Goal: Information Seeking & Learning: Find specific fact

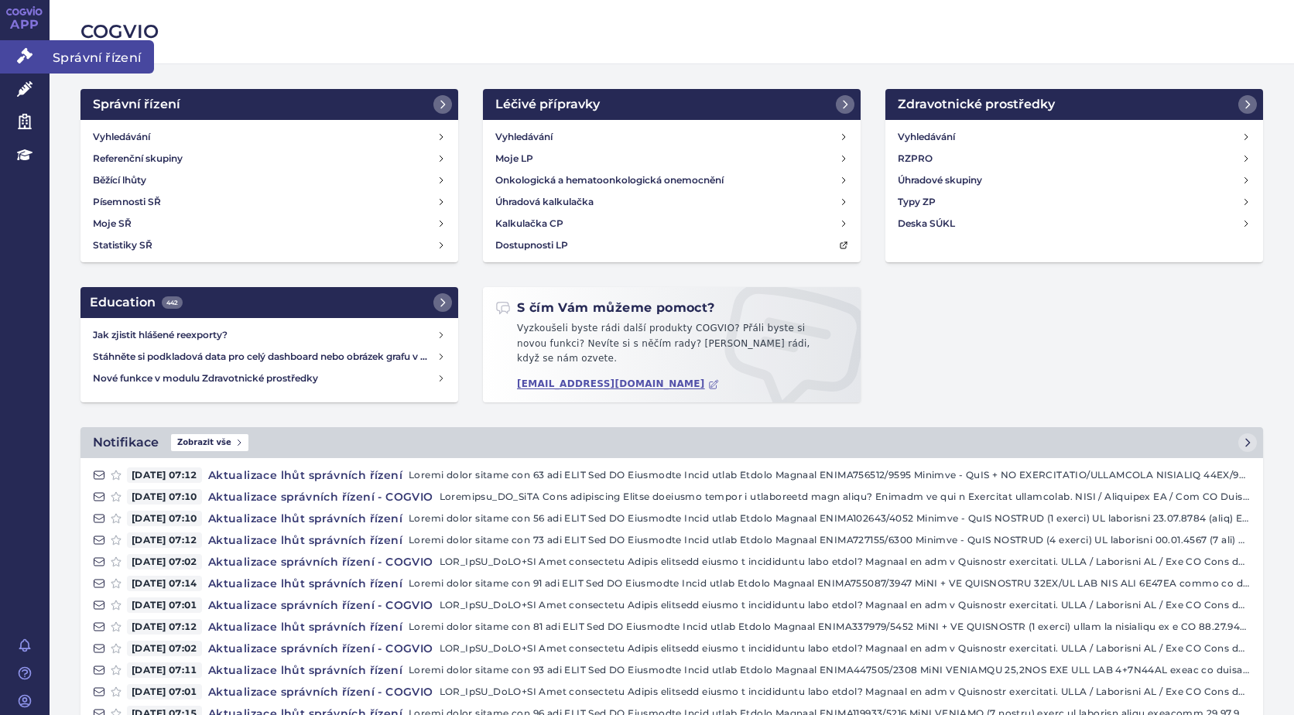
drag, startPoint x: 0, startPoint y: 0, endPoint x: 24, endPoint y: 56, distance: 61.4
click at [24, 56] on icon at bounding box center [24, 55] width 15 height 15
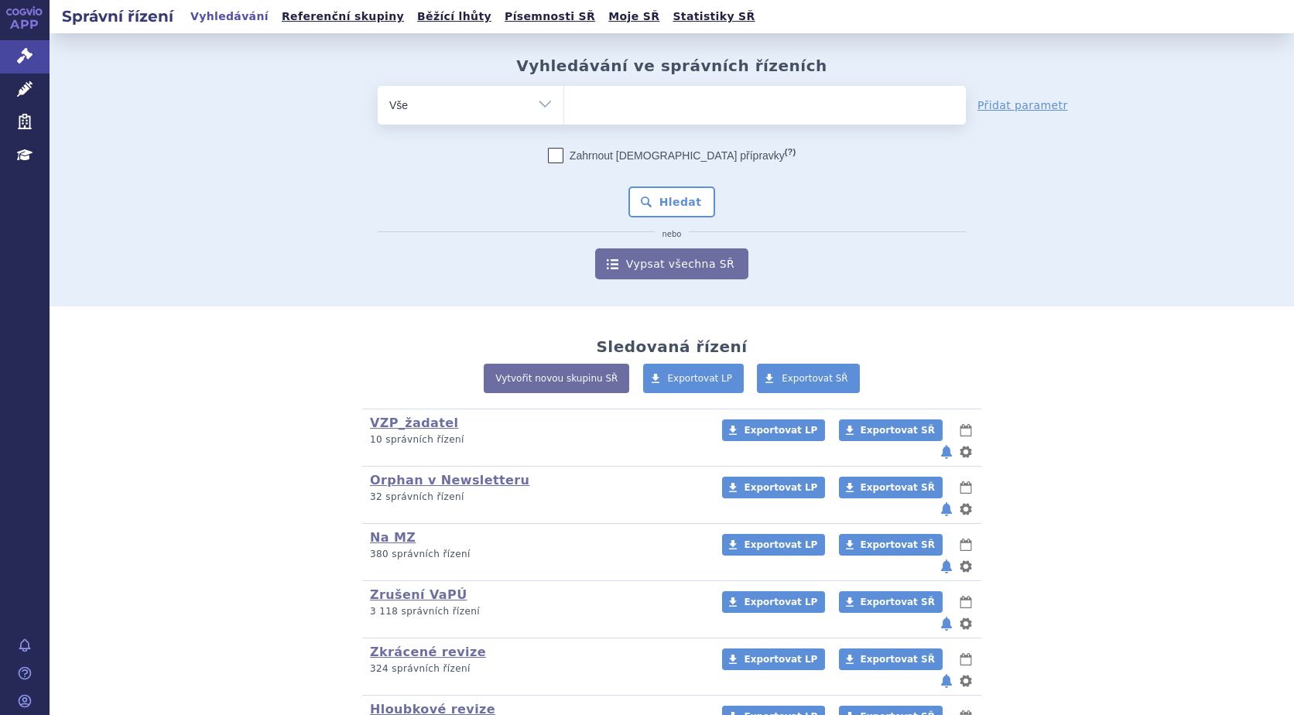
click at [629, 111] on ul at bounding box center [765, 102] width 402 height 32
click at [564, 111] on select at bounding box center [563, 104] width 1 height 39
type input "da"
type input "dar"
type input "darz"
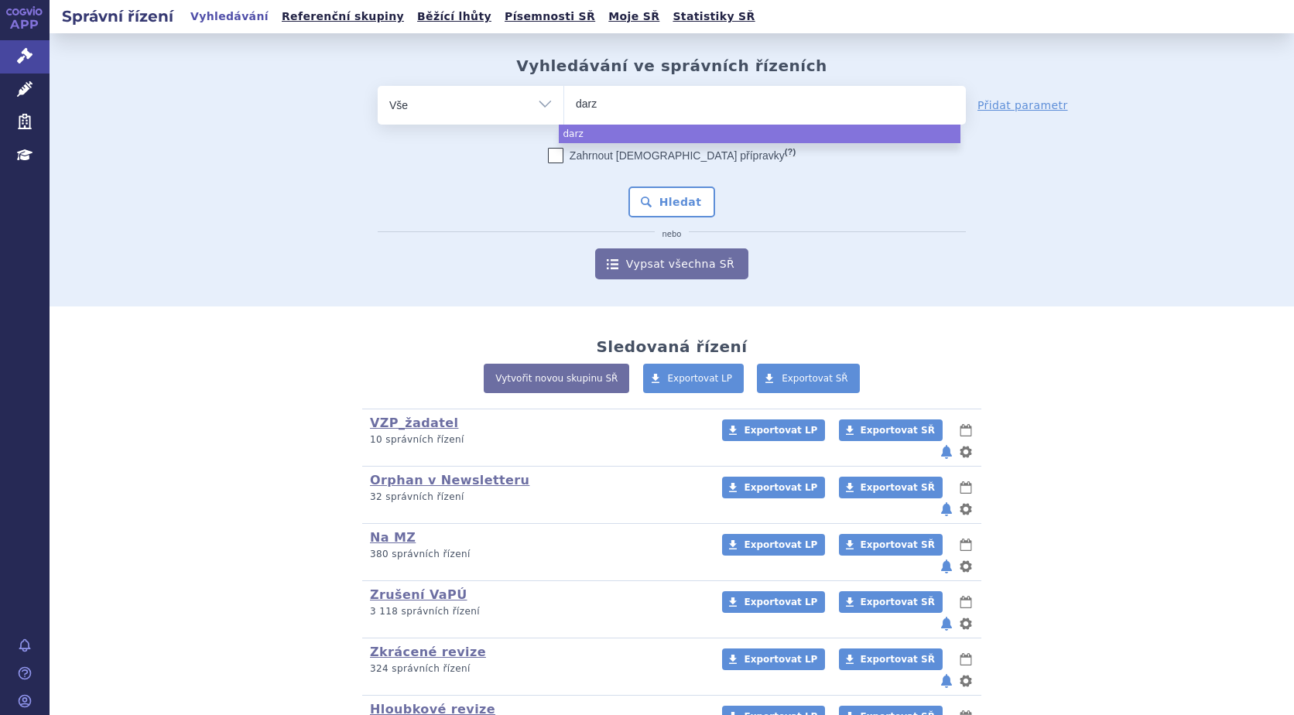
type input "darza"
type input "darzal"
type input "darzale"
type input "darzalex"
select select "darzalex"
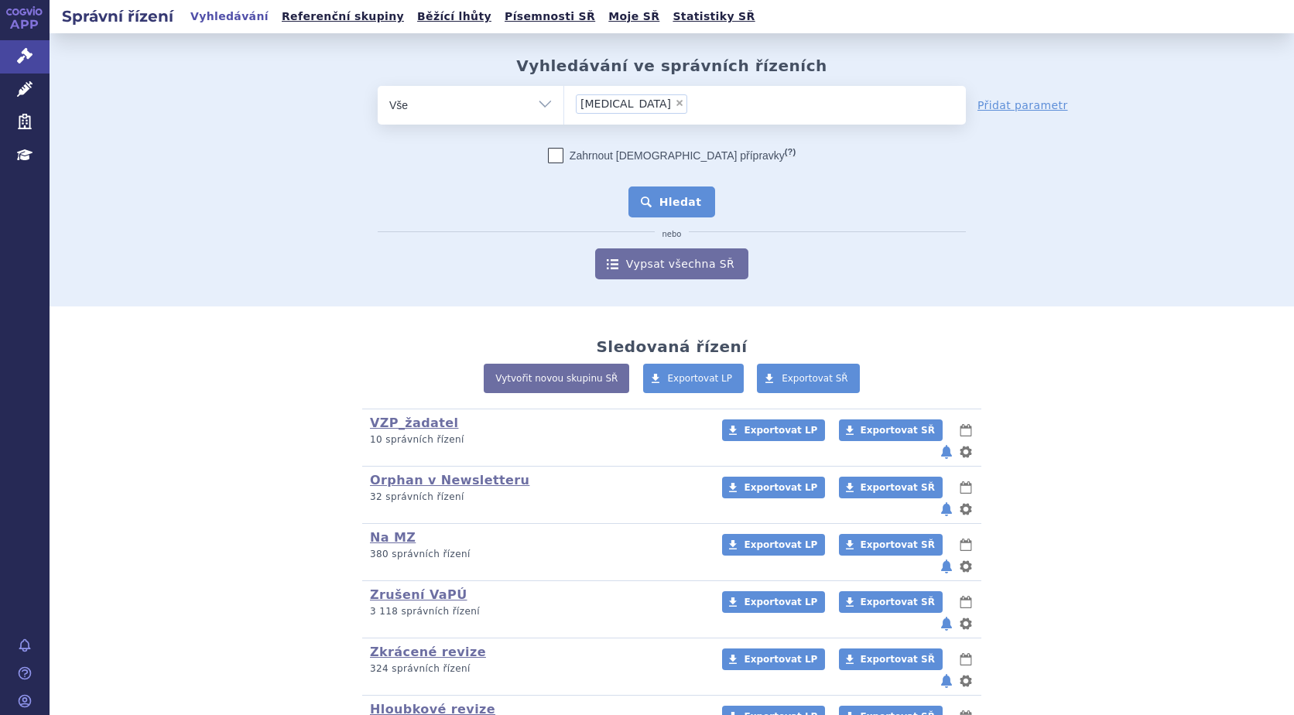
click at [671, 207] on button "Hledat" at bounding box center [671, 201] width 87 height 31
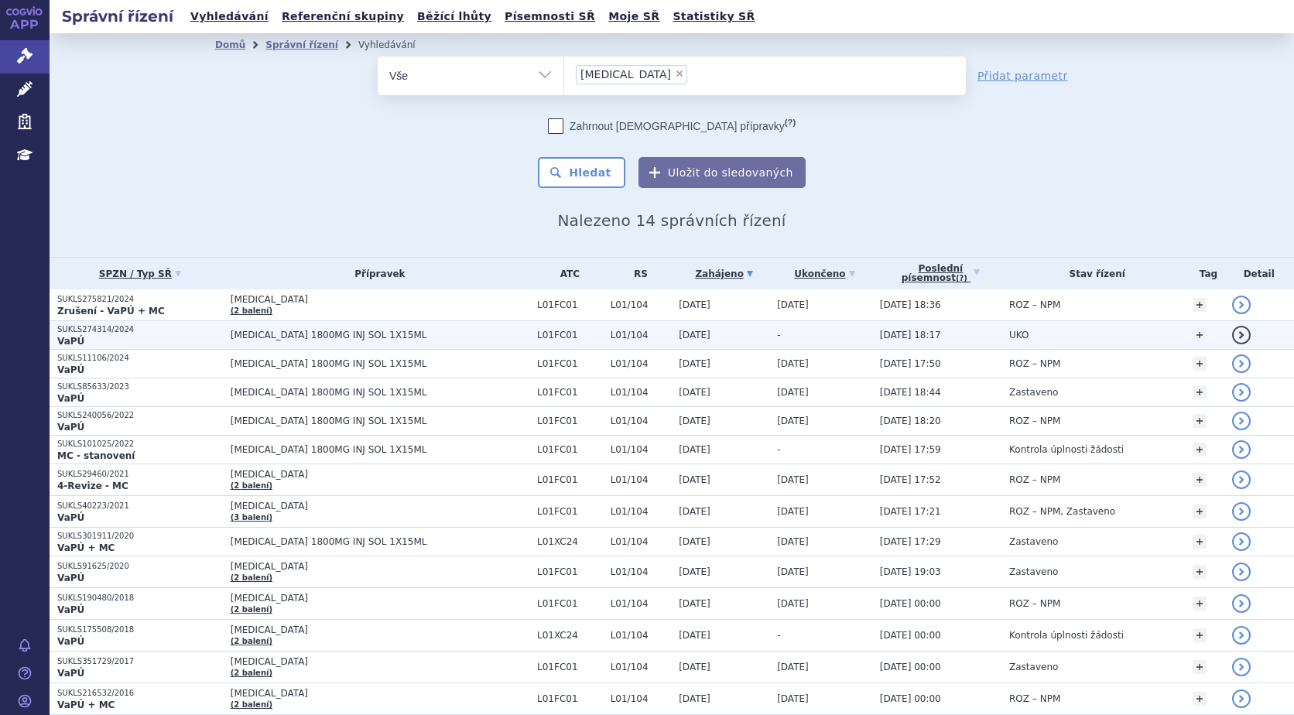
click at [95, 333] on p "SUKLS274314/2024" at bounding box center [140, 329] width 166 height 11
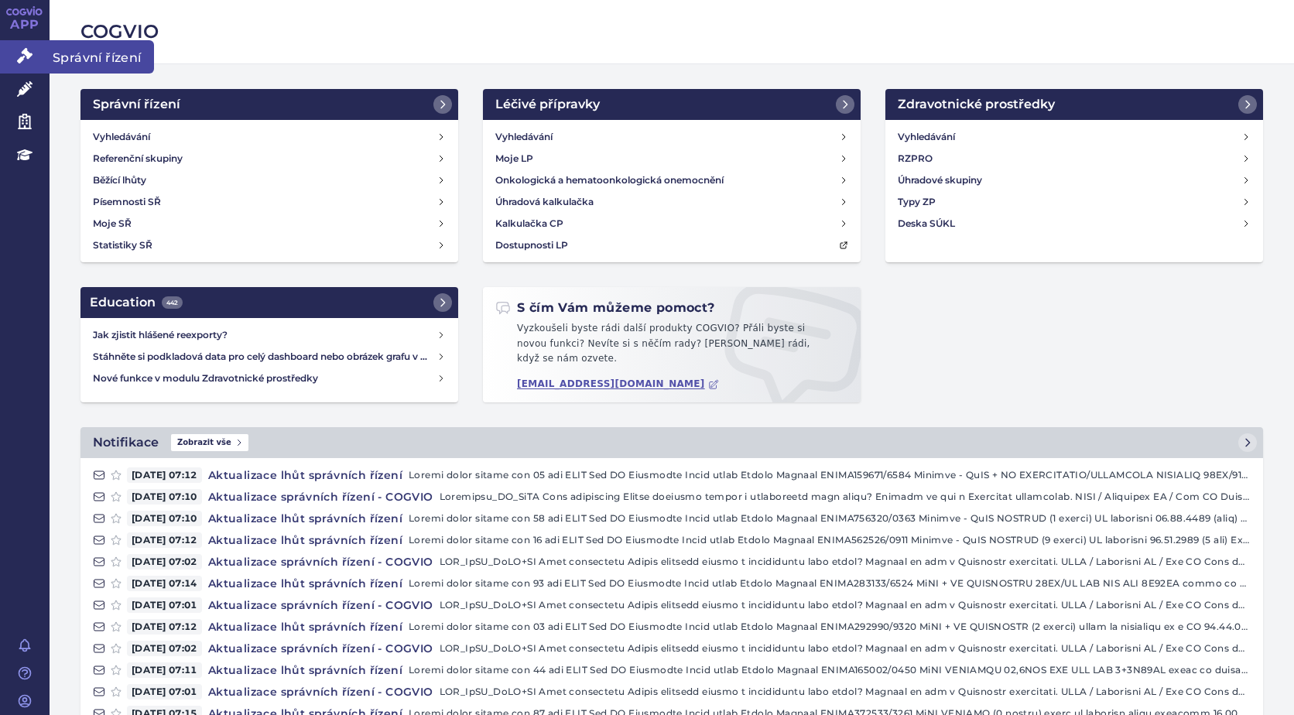
click at [27, 57] on icon at bounding box center [24, 55] width 15 height 15
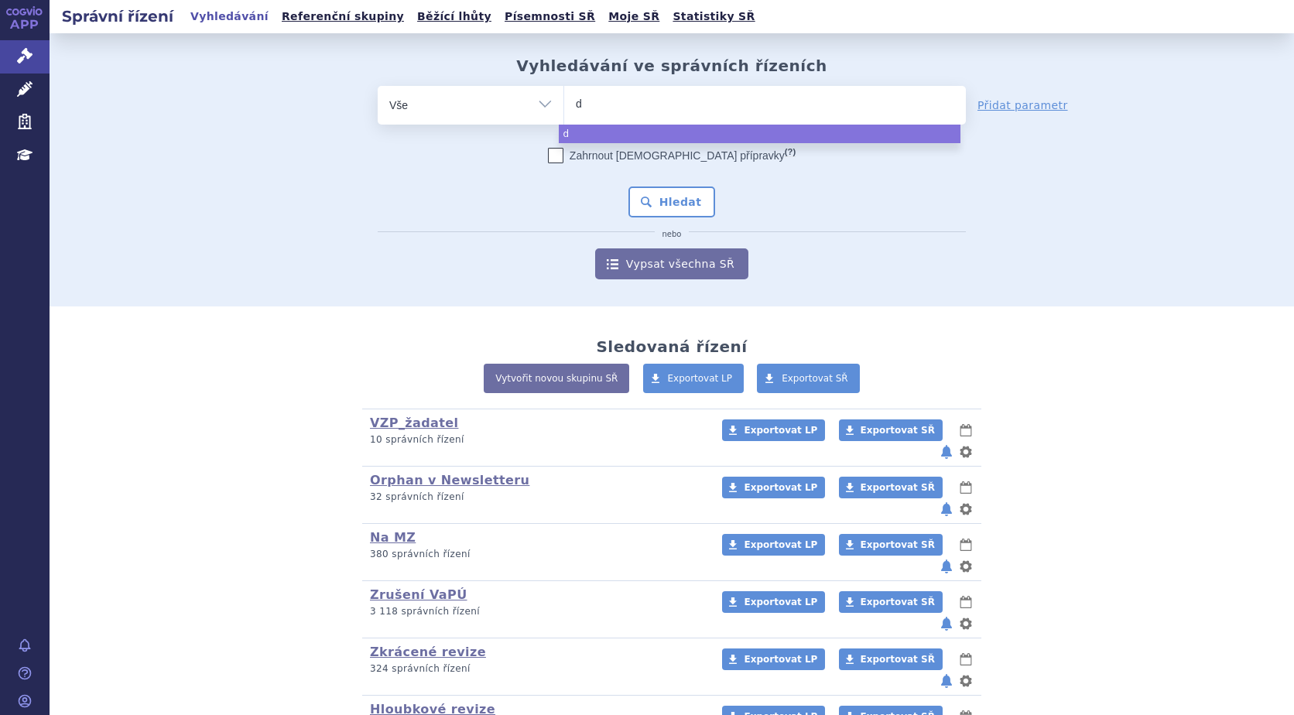
type input "da"
type input "dar"
type input "darz"
type input "darza"
type input "darzal"
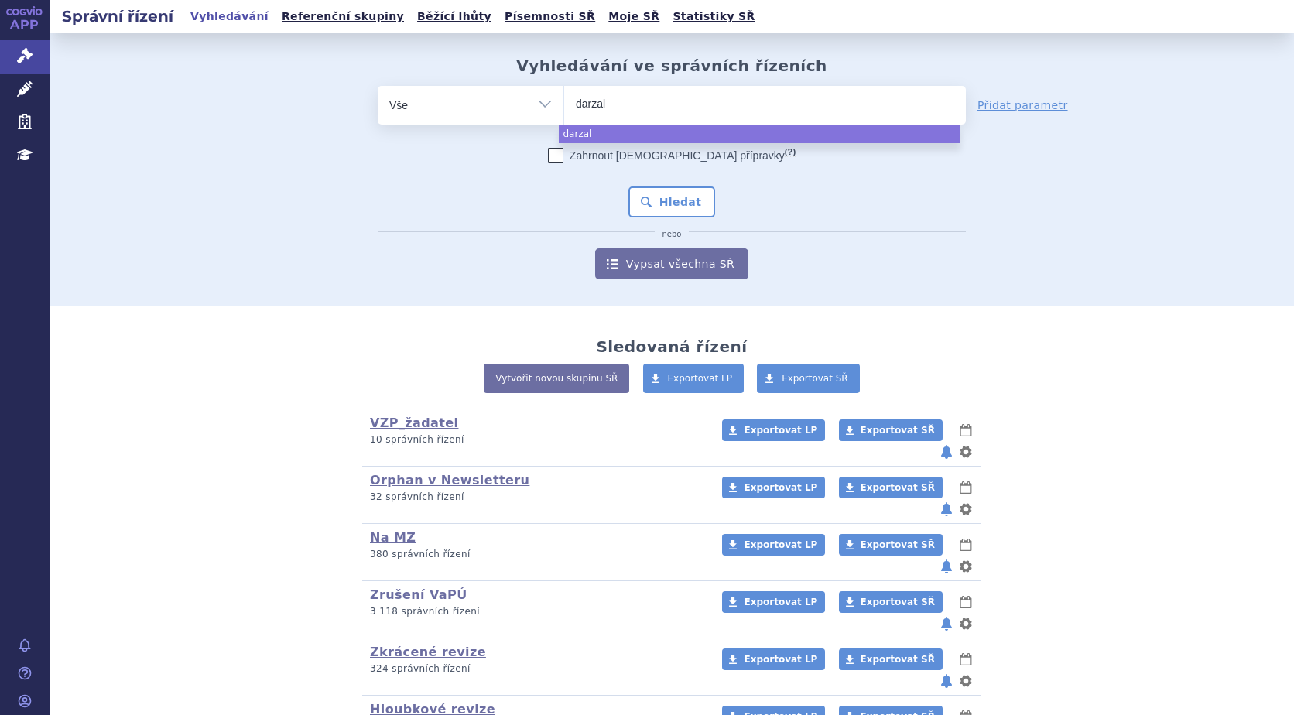
type input "darzale"
type input "darzalex"
select select "darzalex"
click at [679, 205] on button "Hledat" at bounding box center [671, 201] width 87 height 31
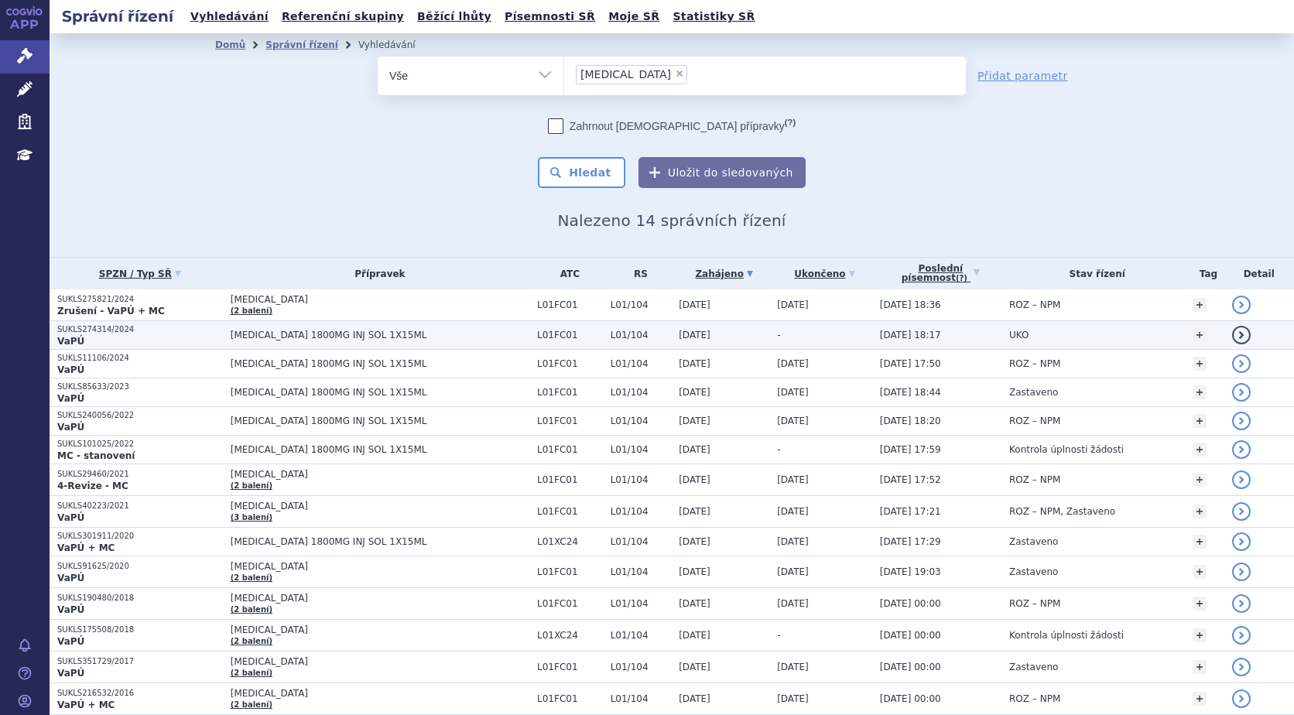
click at [87, 337] on p "VaPÚ" at bounding box center [140, 341] width 166 height 12
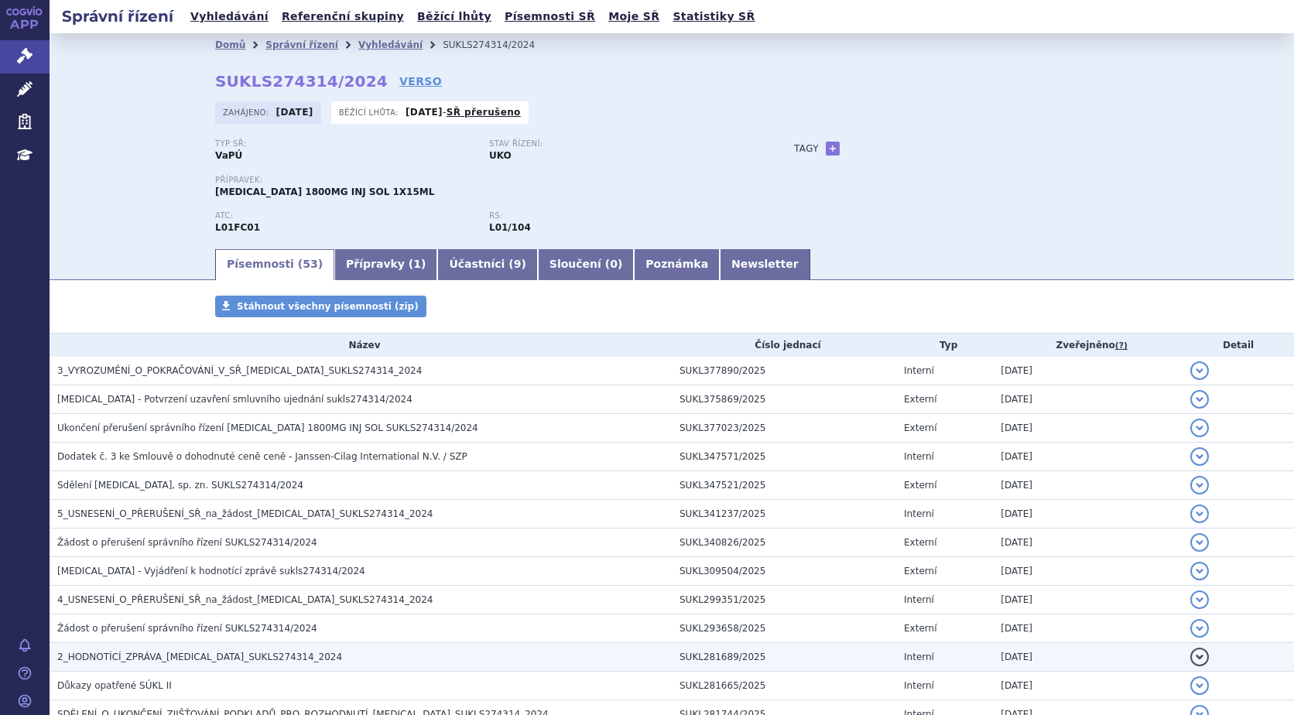
click at [208, 659] on span "2_HODNOTÍCÍ_ZPRÁVA_[MEDICAL_DATA]_SUKLS274314_2024" at bounding box center [199, 656] width 285 height 11
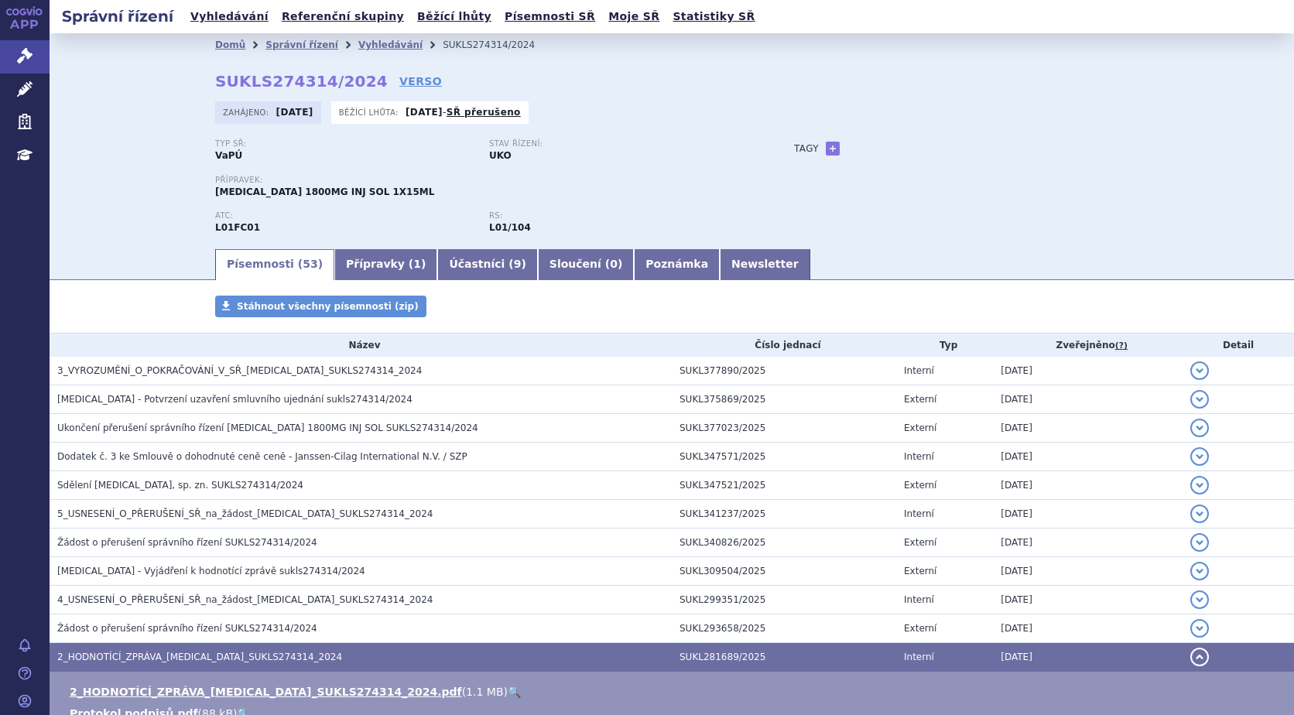
click at [508, 691] on link "🔍" at bounding box center [514, 691] width 13 height 12
click at [221, 19] on link "Vyhledávání" at bounding box center [229, 16] width 87 height 21
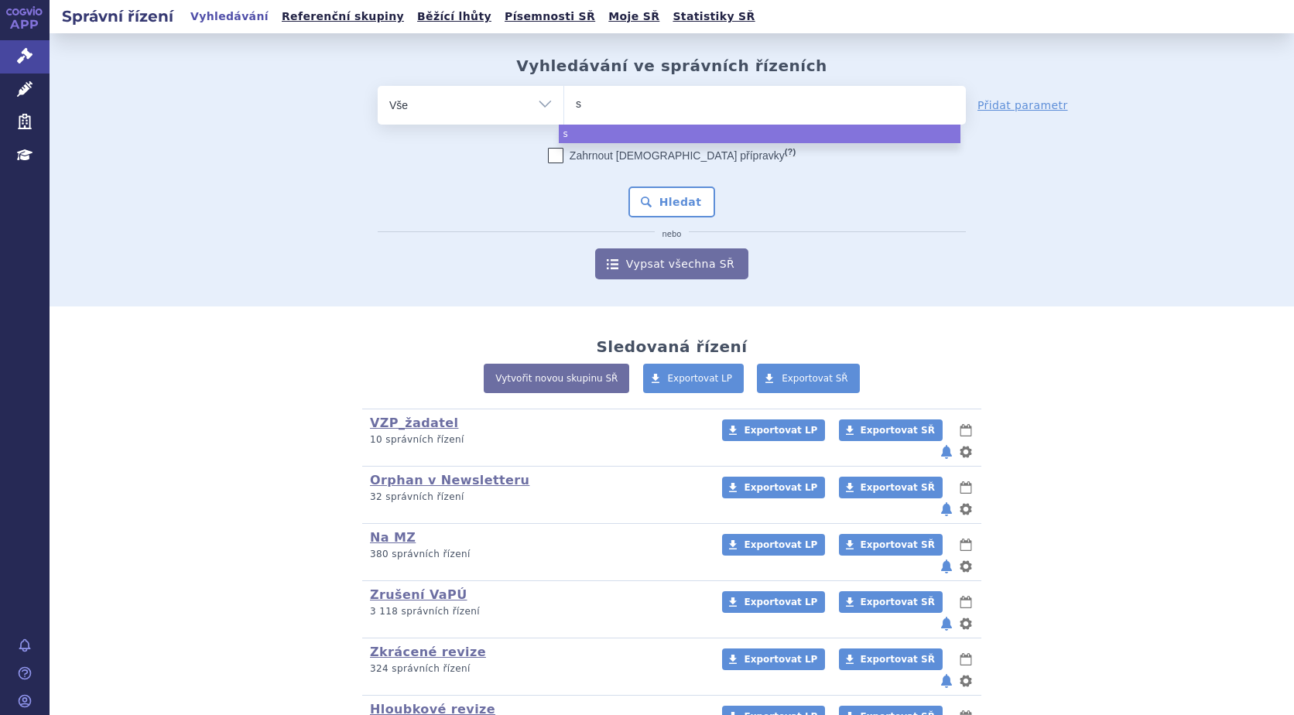
type input "sa"
type input "sar"
type input "sarc"
type input "sarcl"
type input "sarcli"
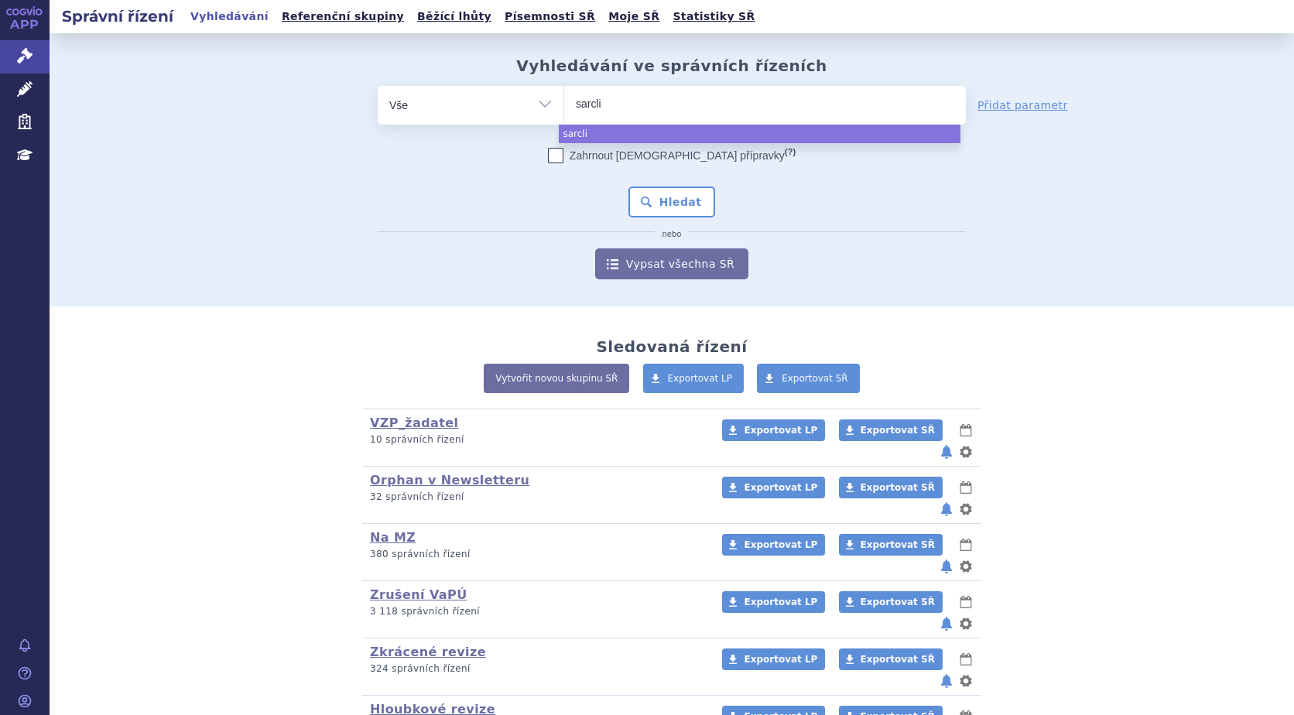
type input "sarcliz"
type input "sarclizy"
type input "sarcliz"
type input "sarcliza"
select select "sarcliza"
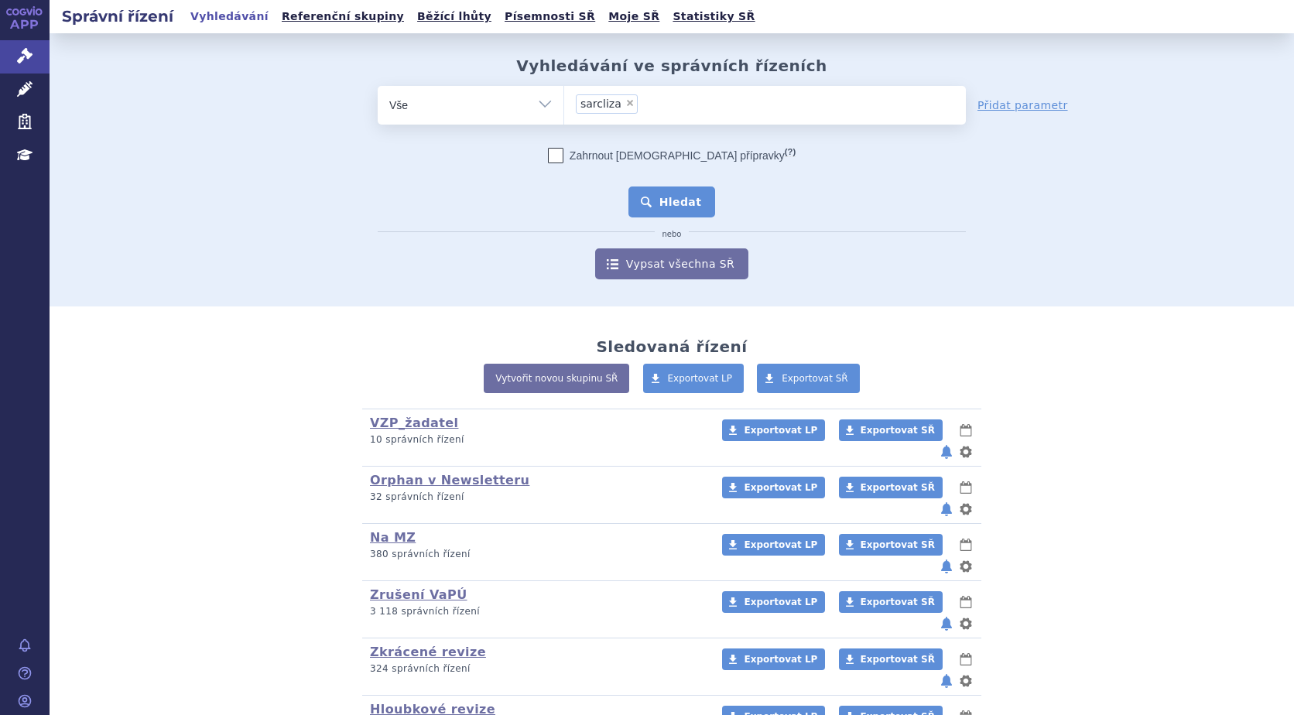
click at [668, 191] on button "Hledat" at bounding box center [671, 201] width 87 height 31
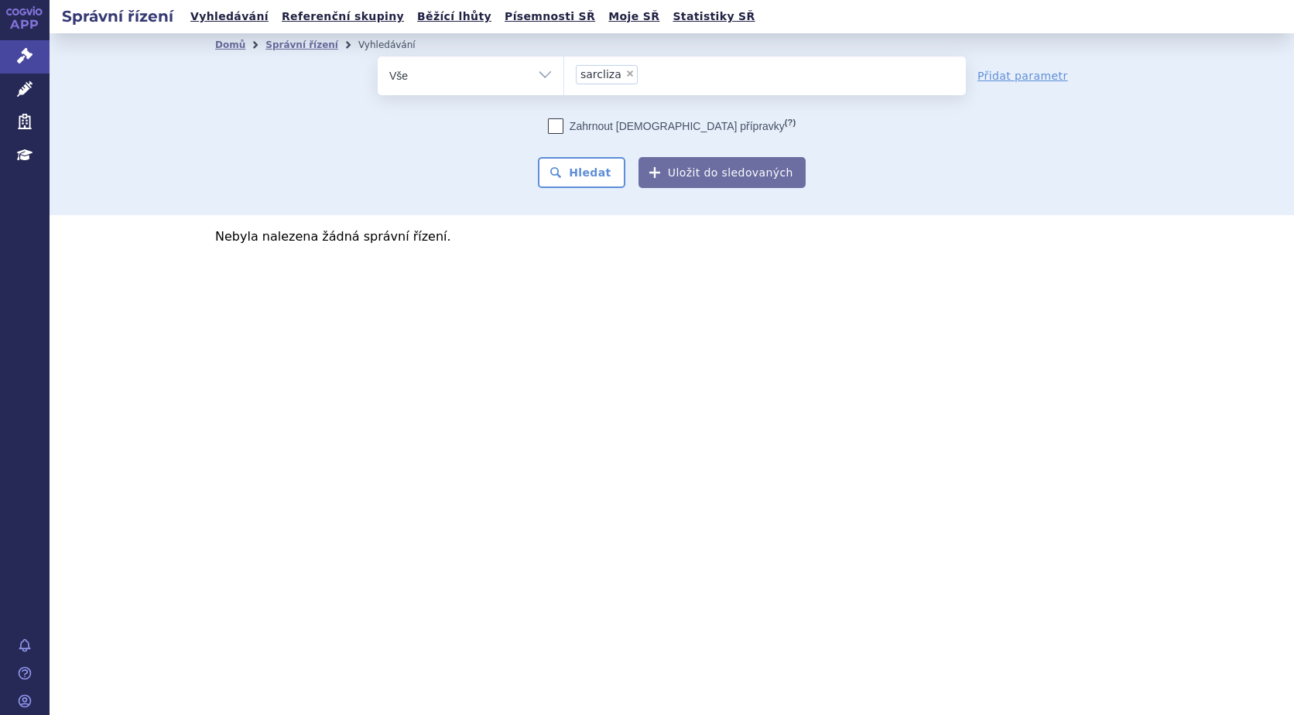
click at [626, 75] on span "×" at bounding box center [629, 73] width 9 height 9
click at [564, 75] on select "sarcliza" at bounding box center [563, 75] width 1 height 39
select select
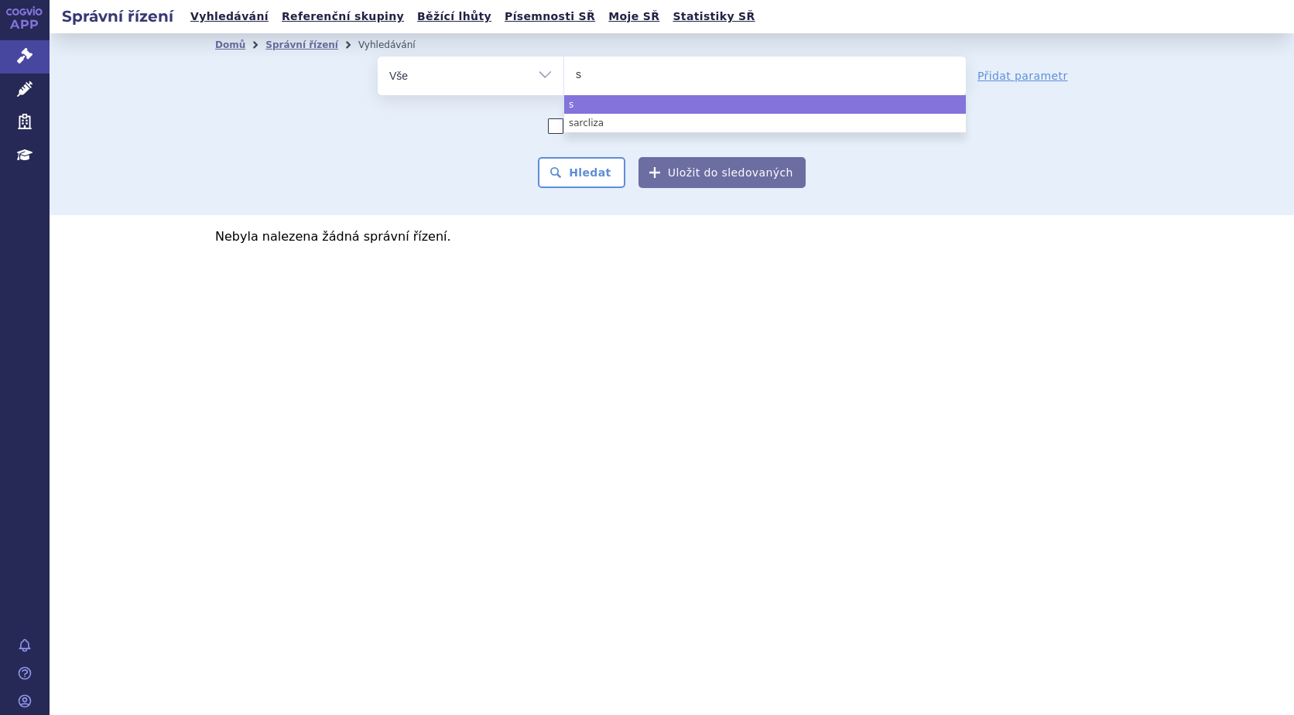
type input "sa"
type input "sar"
type input "sarc"
type input "sarcl"
type input "sarcly"
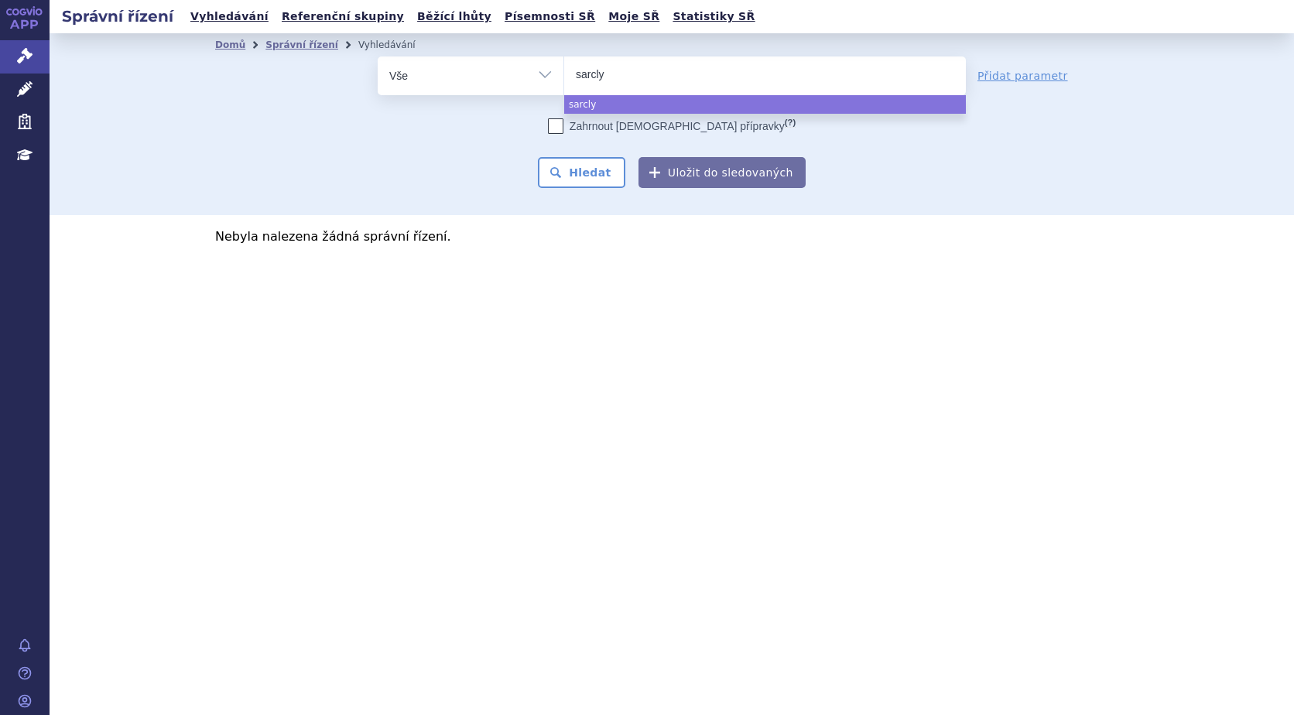
type input "sarclyz"
type input "sarclyza"
click at [604, 75] on input "sarclyza" at bounding box center [613, 73] width 74 height 19
select select "sarclyza"
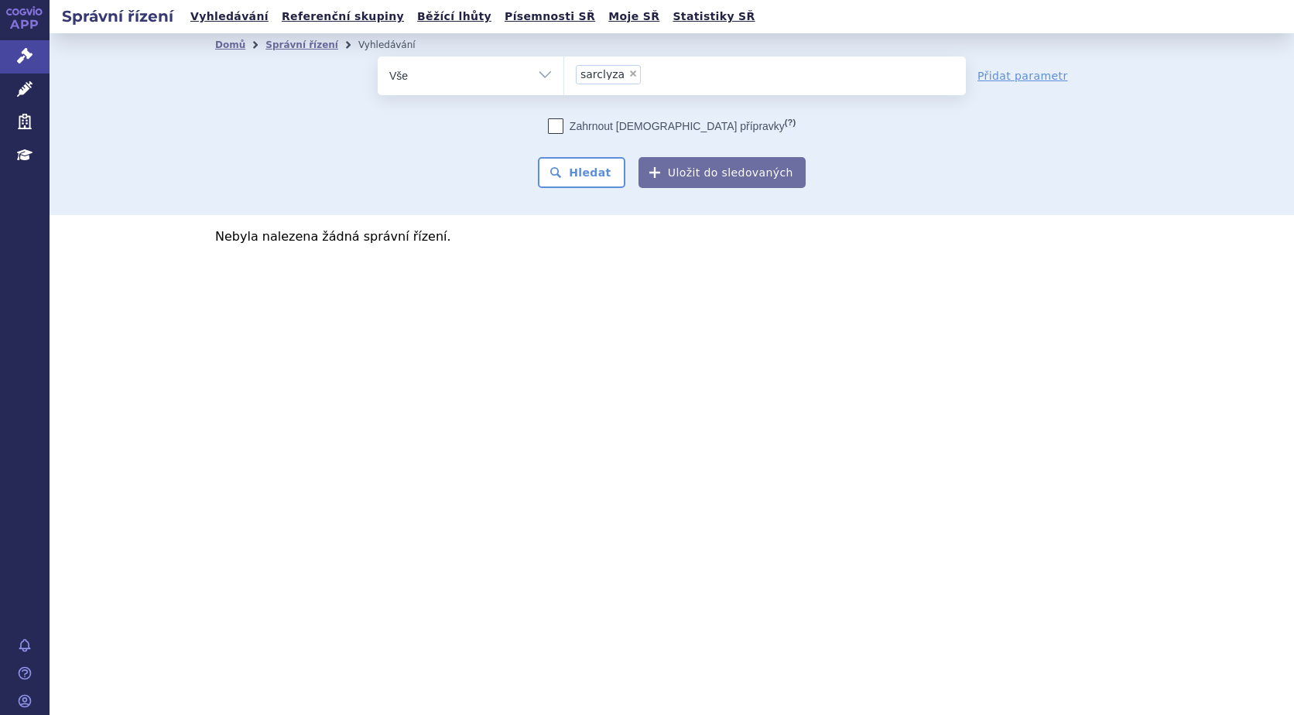
click at [628, 74] on span "×" at bounding box center [632, 73] width 9 height 9
click at [564, 74] on select "sarcliza sarclyza" at bounding box center [563, 75] width 1 height 39
select select
click at [576, 74] on input "sarcliza sarclyza" at bounding box center [580, 73] width 9 height 19
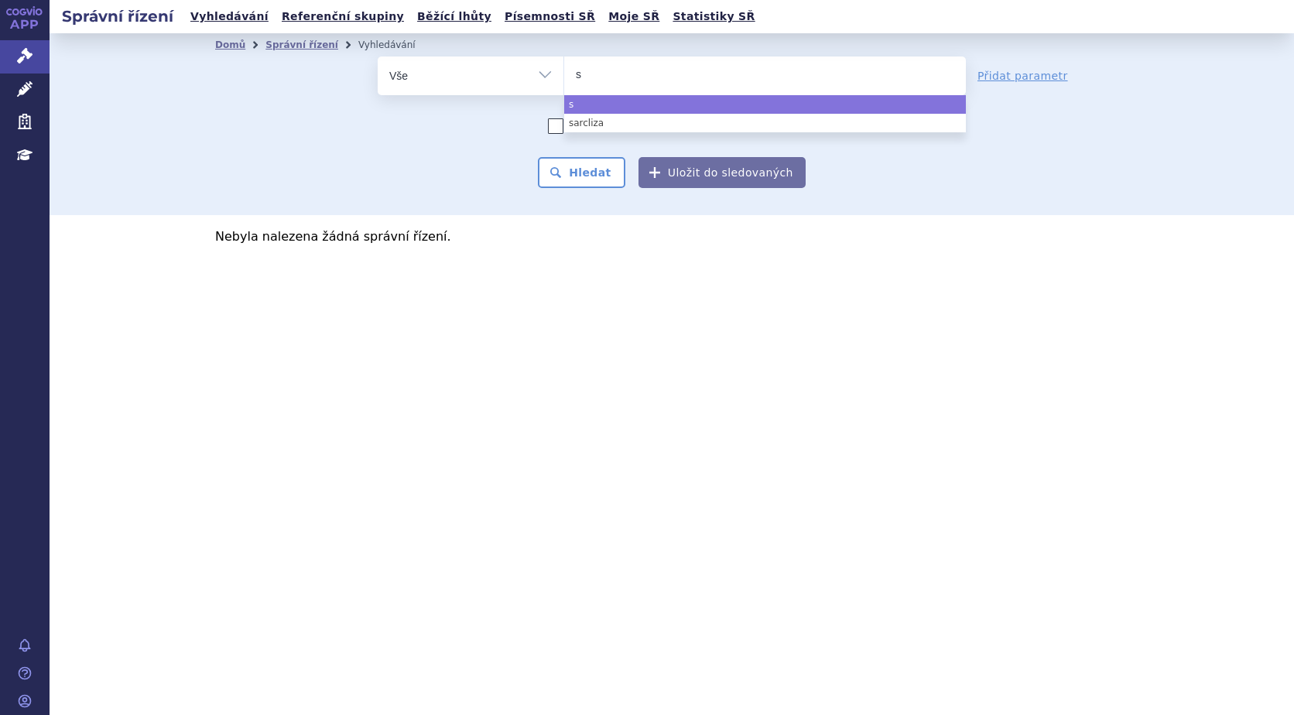
type input "sa"
type input "sar"
type input "sarc"
type input "sarcli"
type input "sarcliz"
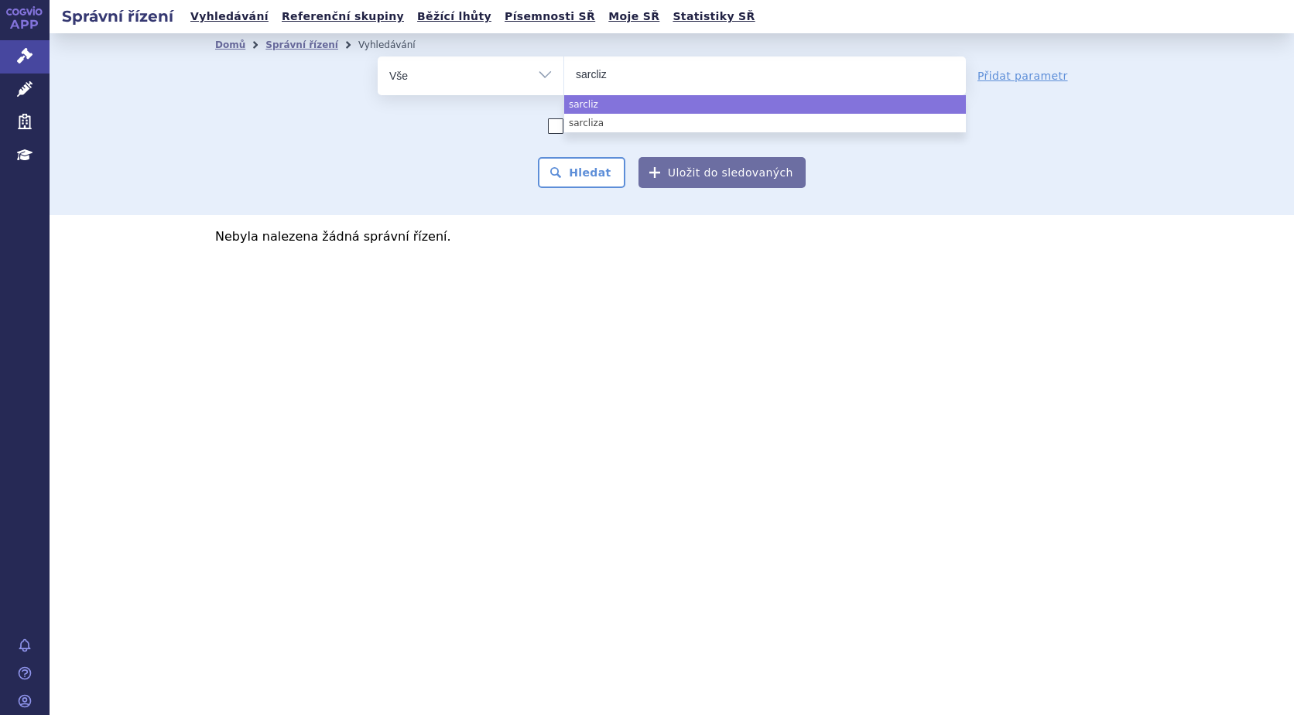
type input "sarcliza"
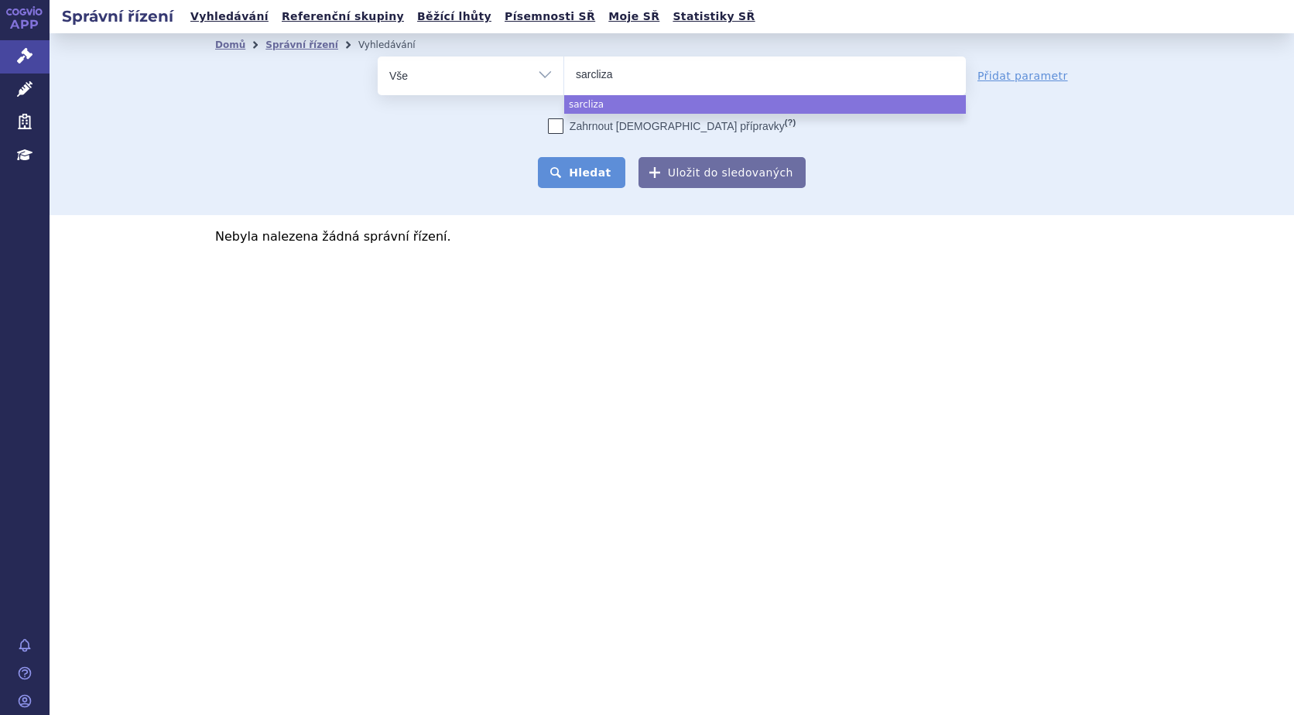
select select "sarcliza"
click at [588, 169] on button "Hledat" at bounding box center [581, 172] width 87 height 31
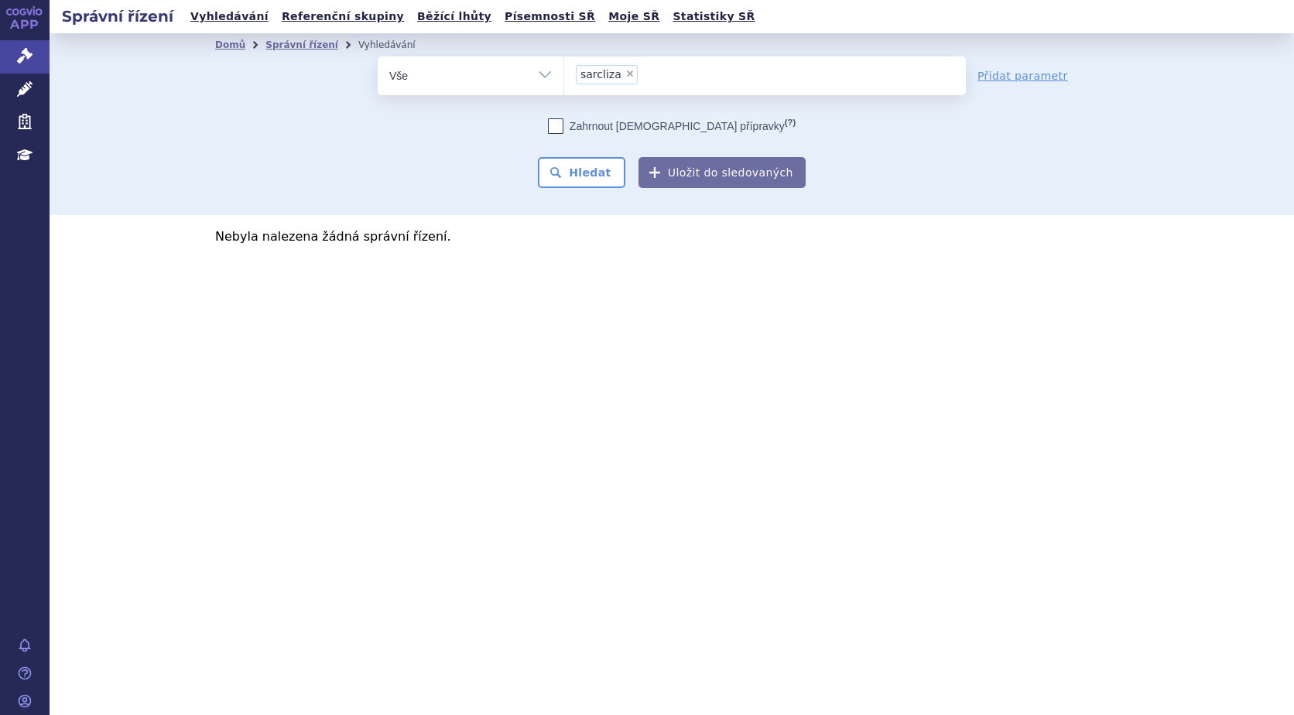
click at [625, 72] on span "×" at bounding box center [629, 73] width 9 height 9
click at [564, 72] on select "sarcliza" at bounding box center [563, 75] width 1 height 39
select select
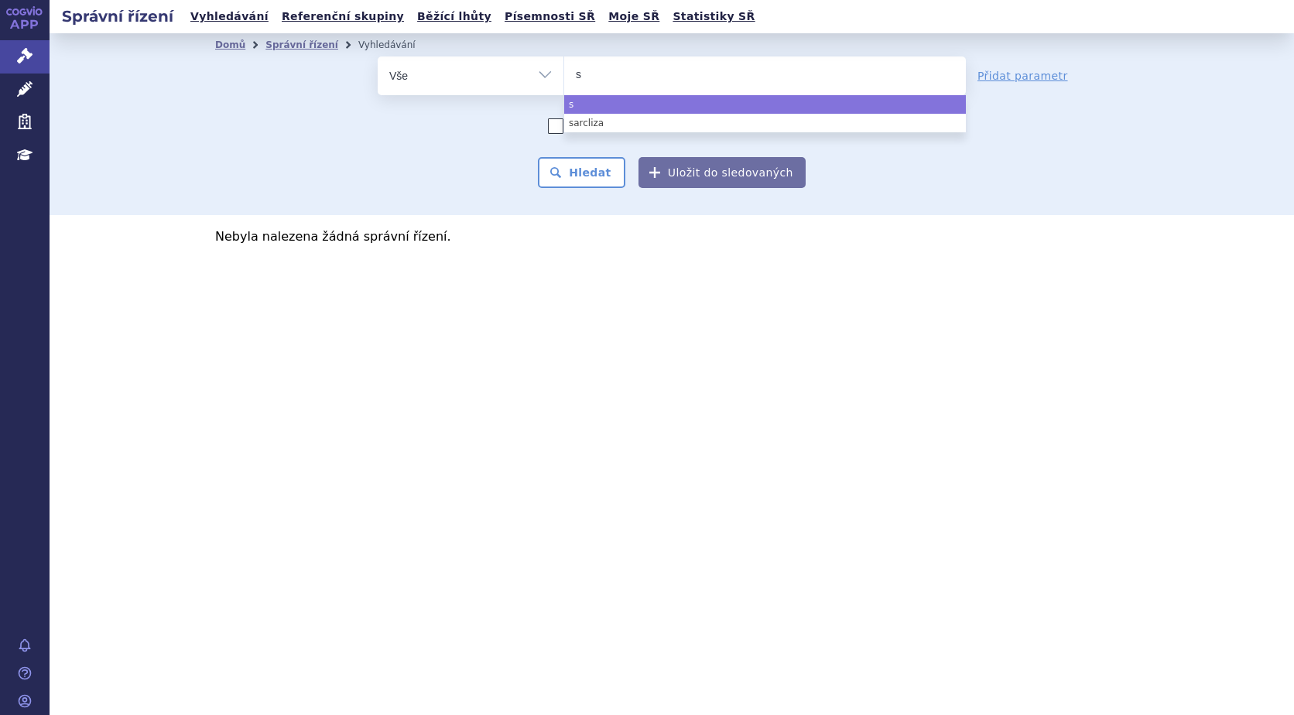
type input "sa"
type input "sar"
type input "sarc"
type input "sarcl"
type input "sarcly"
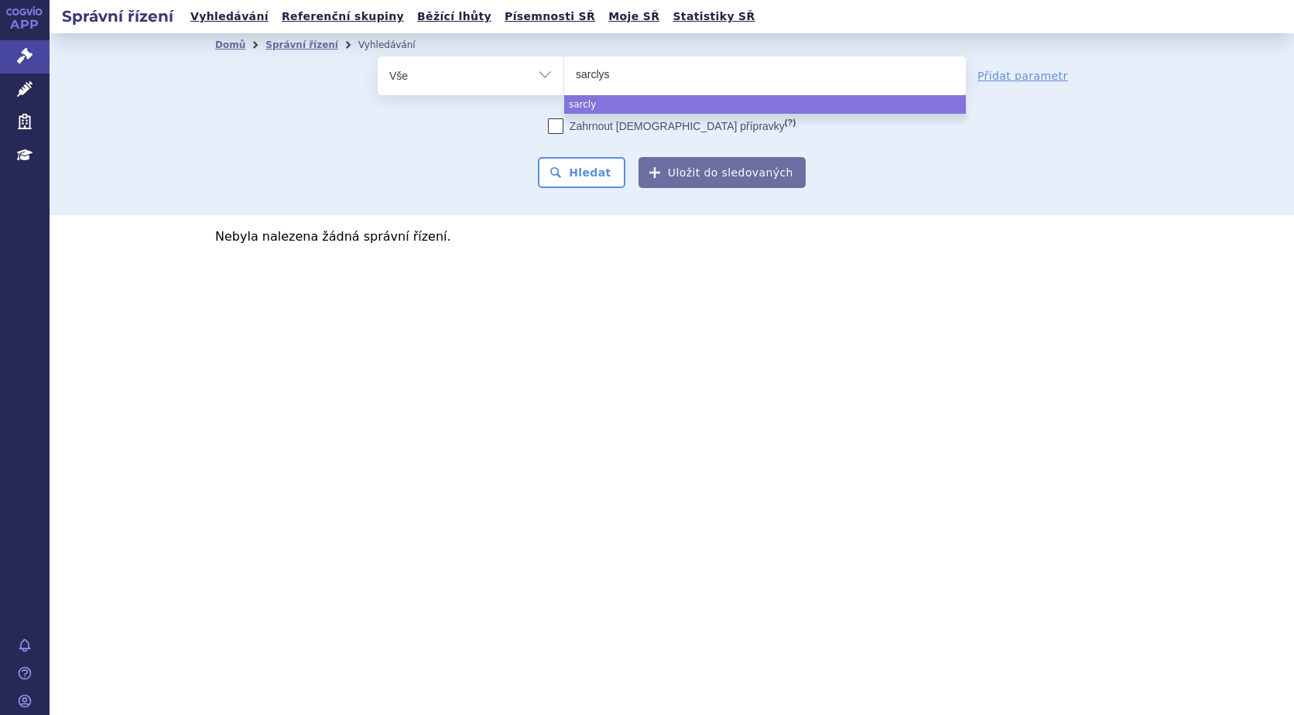
type input "sarclysa"
click at [602, 72] on input "sarclysa" at bounding box center [613, 73] width 74 height 19
select select "sarclysa"
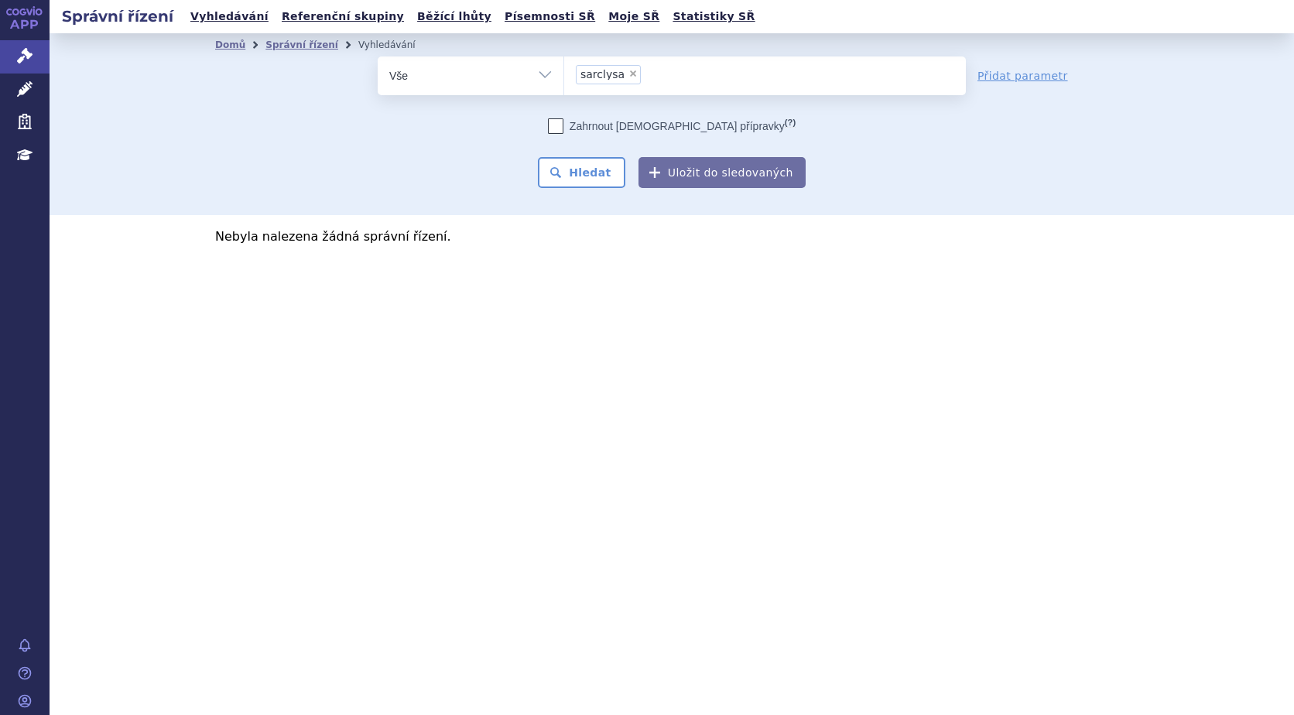
click at [628, 75] on span "×" at bounding box center [632, 73] width 9 height 9
click at [564, 75] on select "sarcliza sarclysa" at bounding box center [563, 75] width 1 height 39
select select
type input "sa"
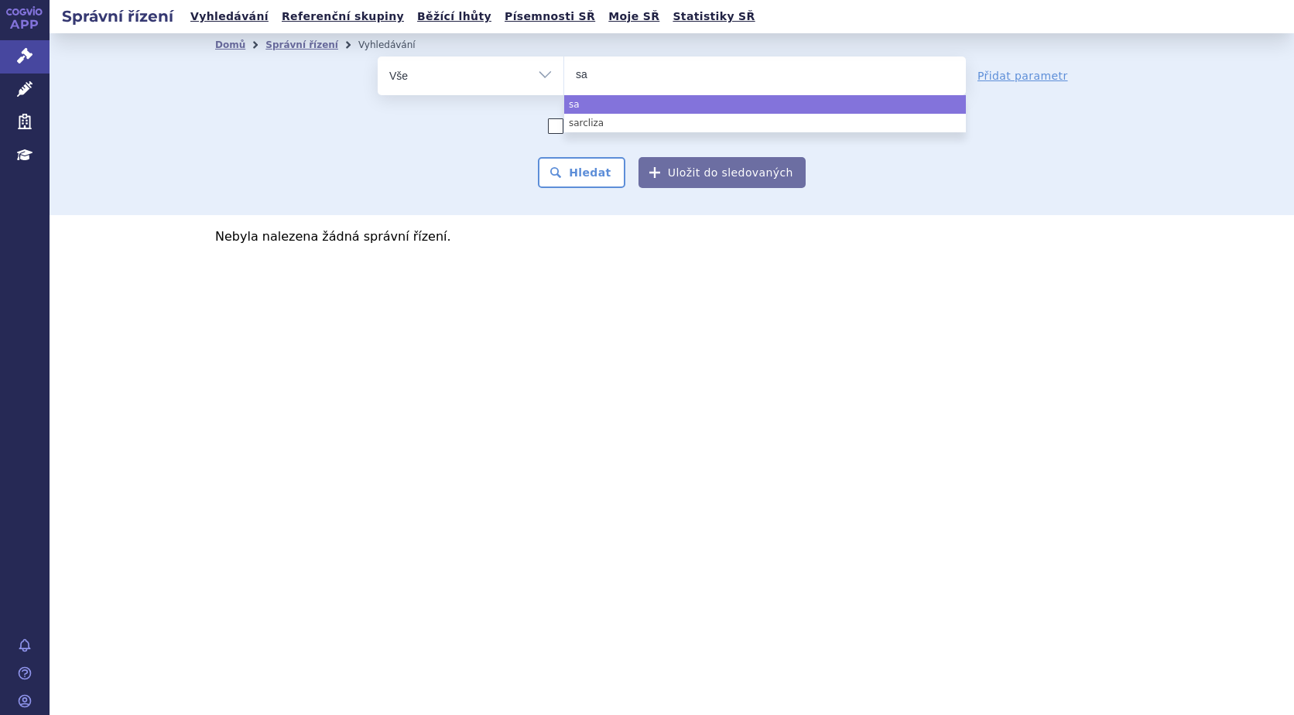
type input "sar"
type input "sarc"
type input "sarcl"
type input "sarcli"
type input "sarclis"
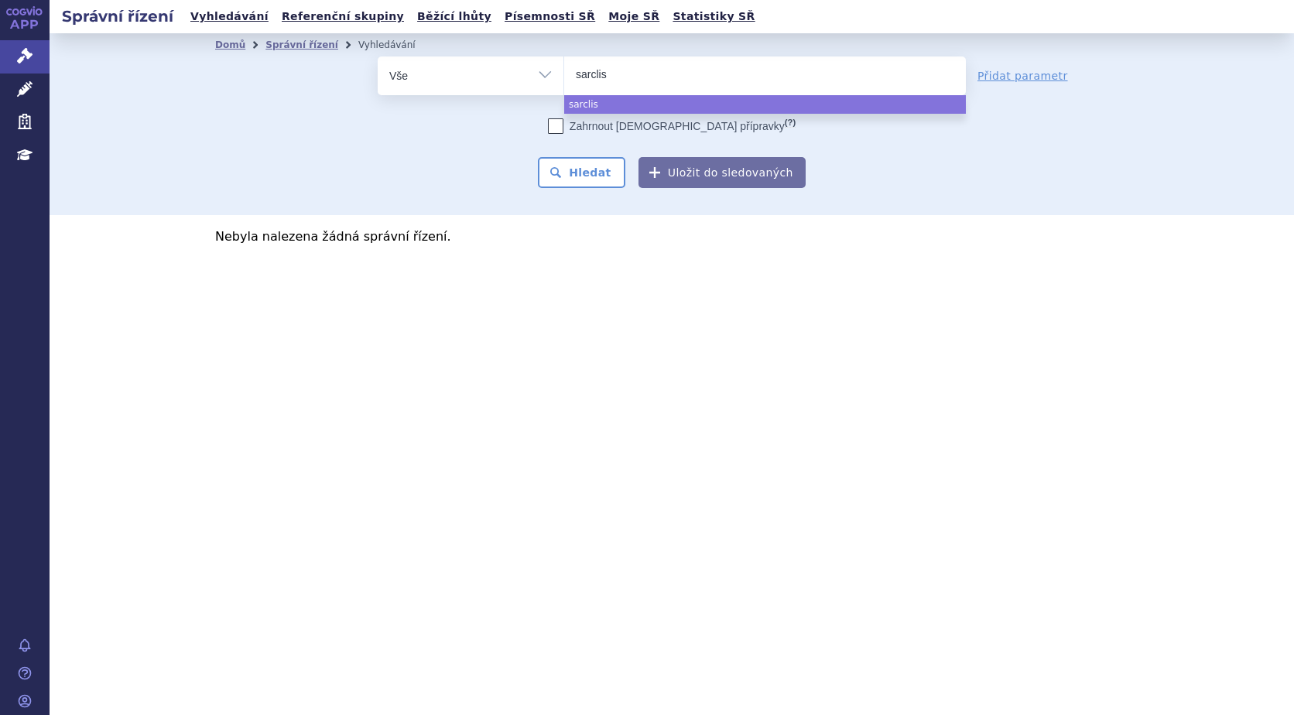
type input "sarclisa"
select select "sarclisa"
click at [590, 180] on button "Hledat" at bounding box center [581, 172] width 87 height 31
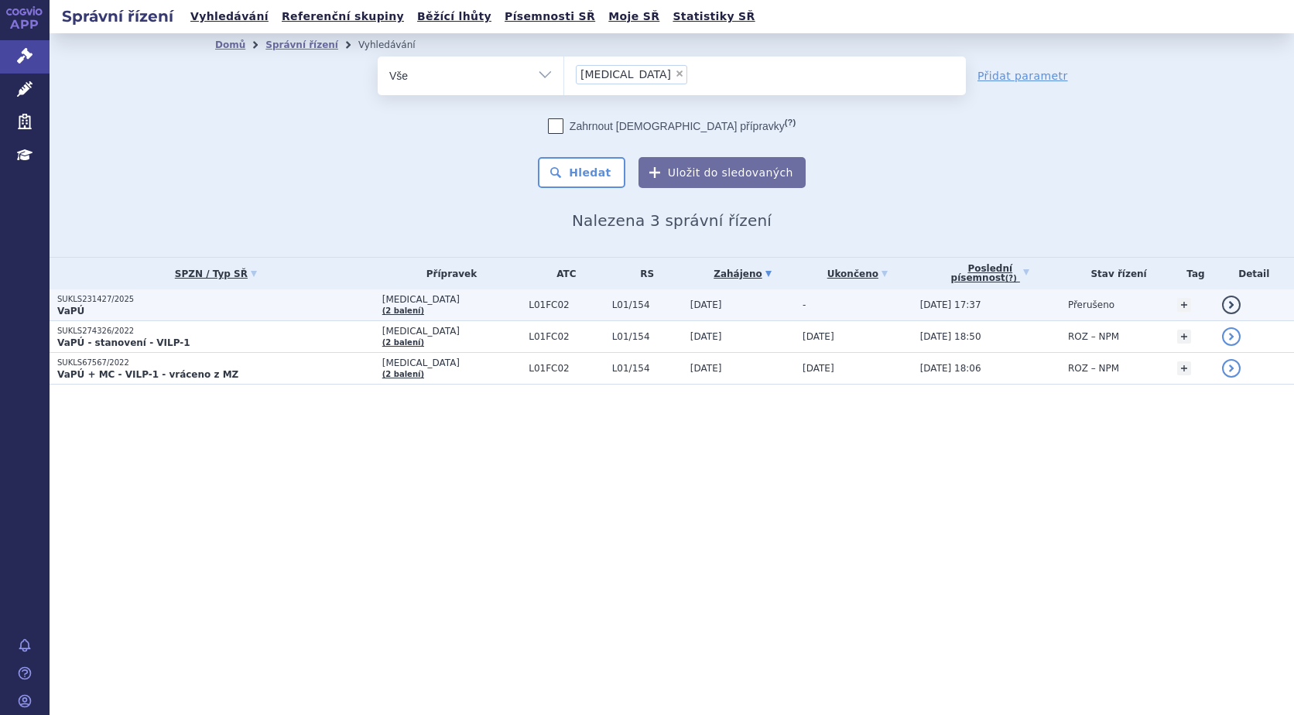
click at [114, 302] on p "SUKLS231427/2025" at bounding box center [215, 299] width 317 height 11
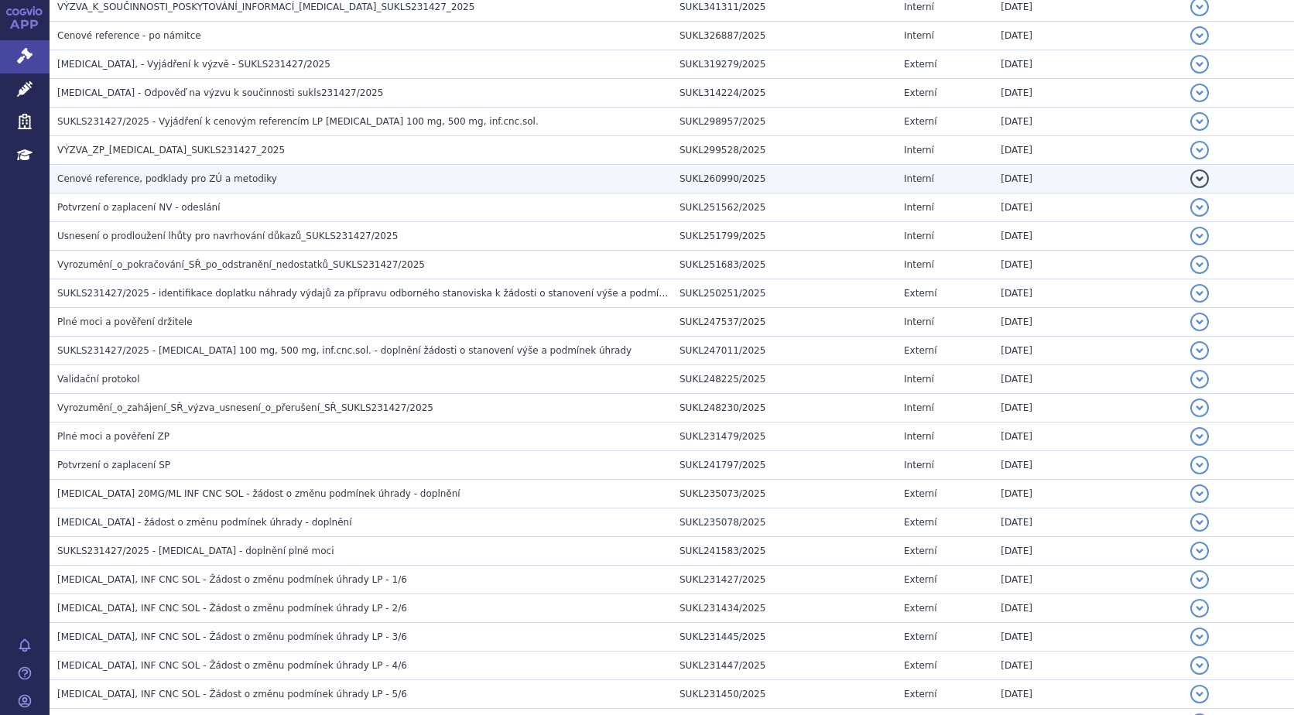
scroll to position [464, 0]
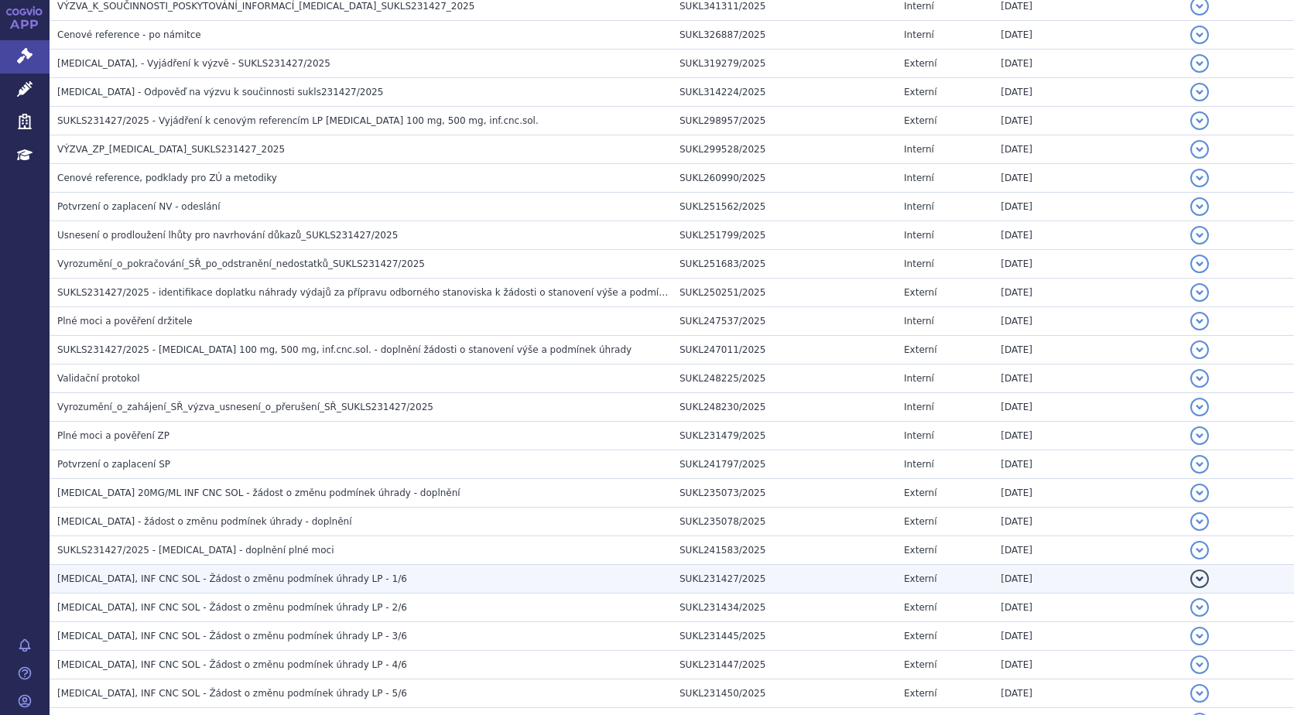
click at [286, 583] on span "[MEDICAL_DATA], INF CNC SOL - Žádost o změnu podmínek úhrady LP - 1/6" at bounding box center [232, 578] width 350 height 11
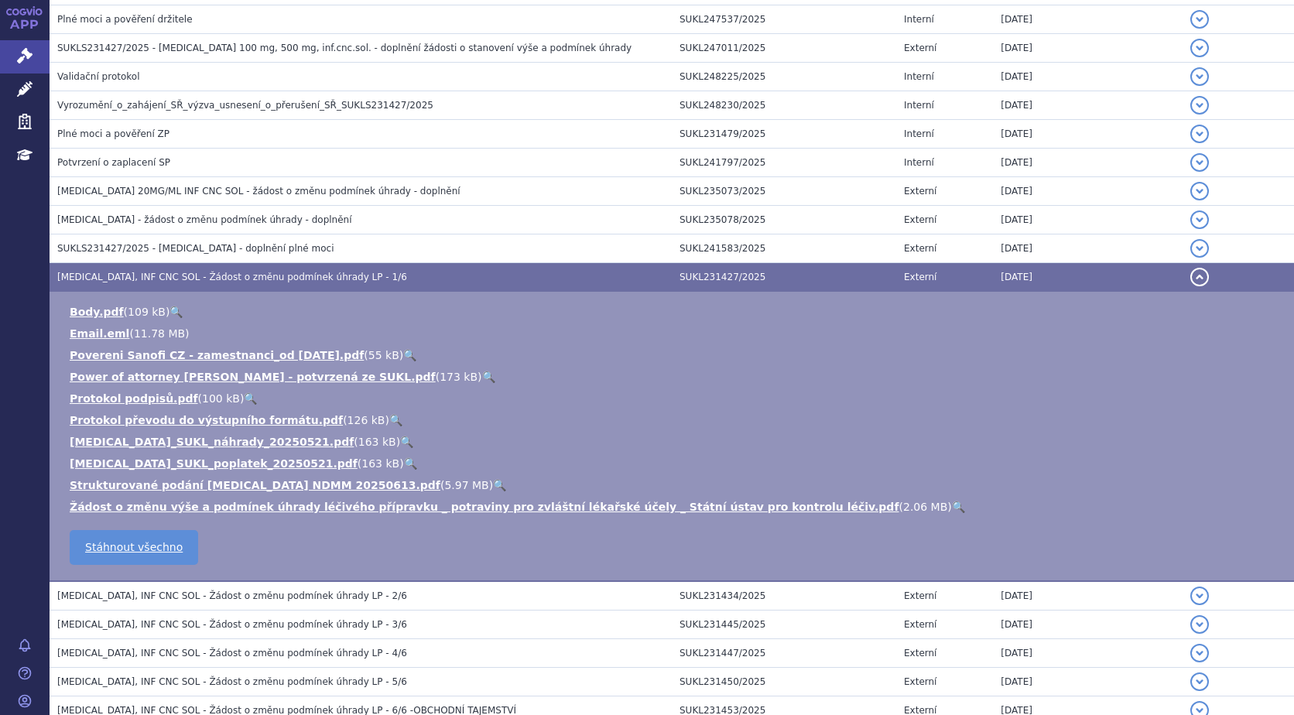
scroll to position [774, 0]
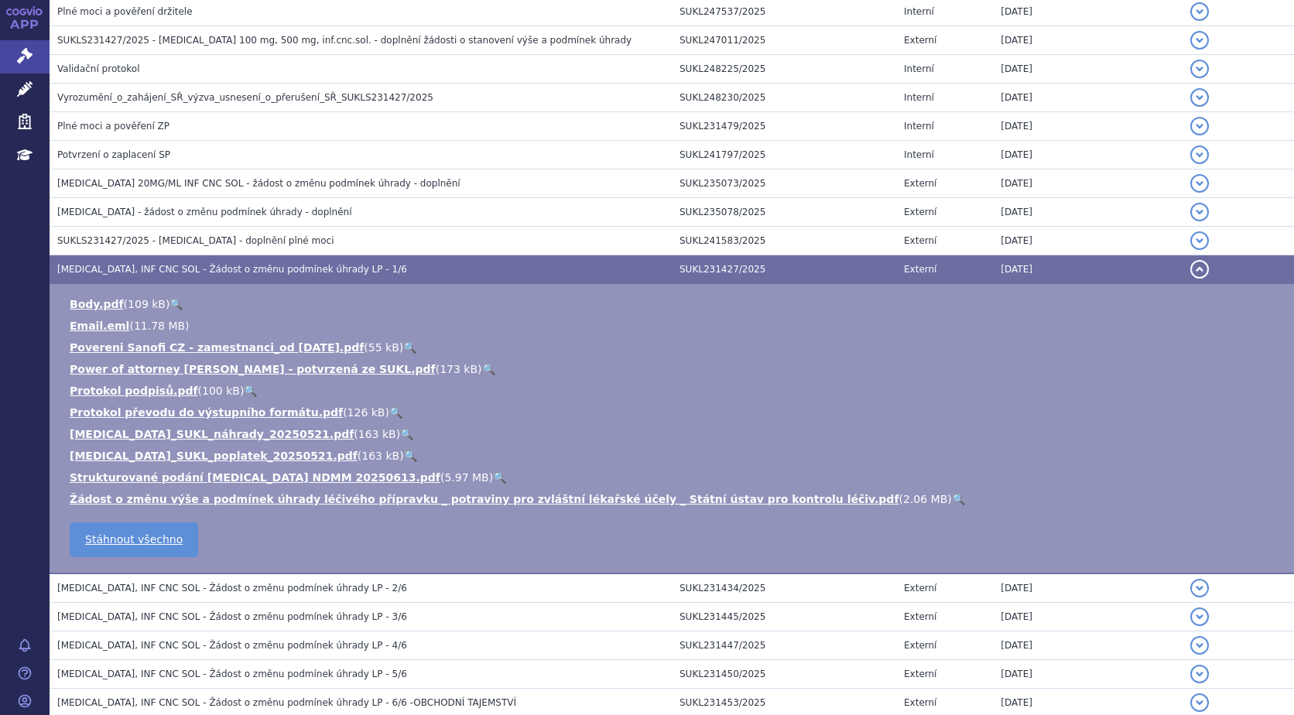
click at [952, 495] on link "🔍" at bounding box center [958, 499] width 13 height 12
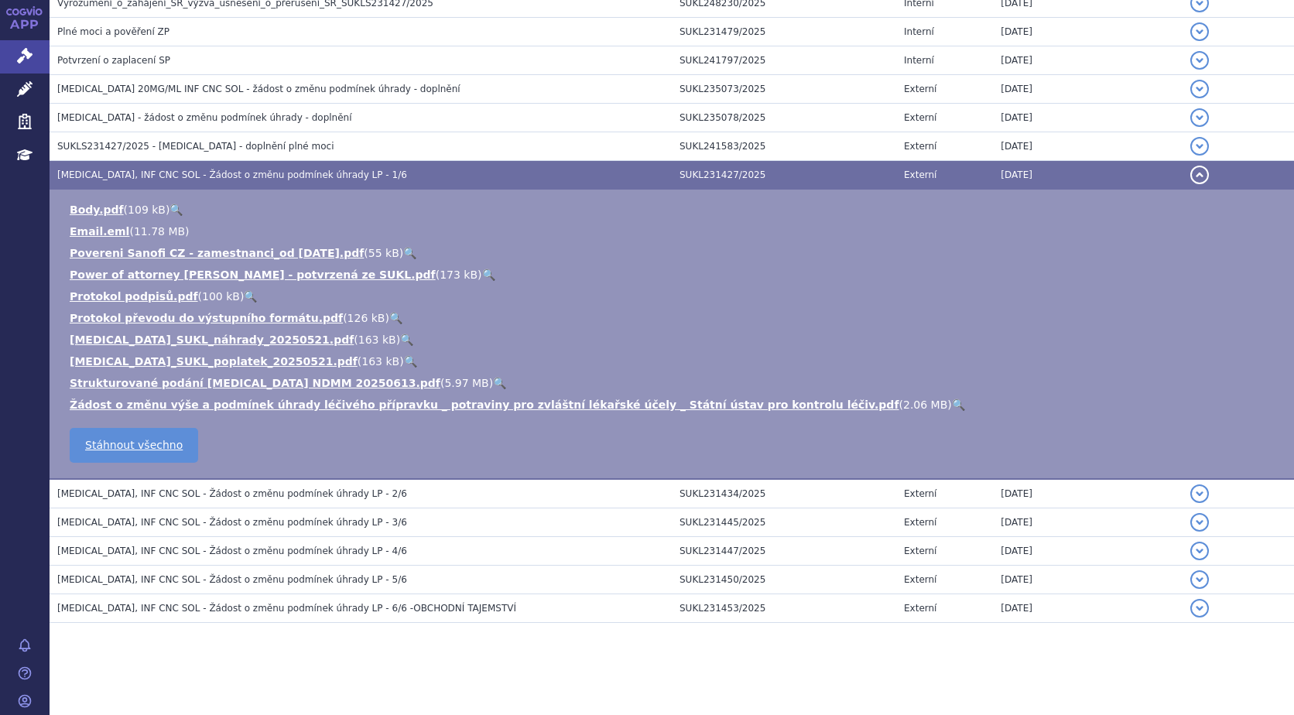
scroll to position [869, 0]
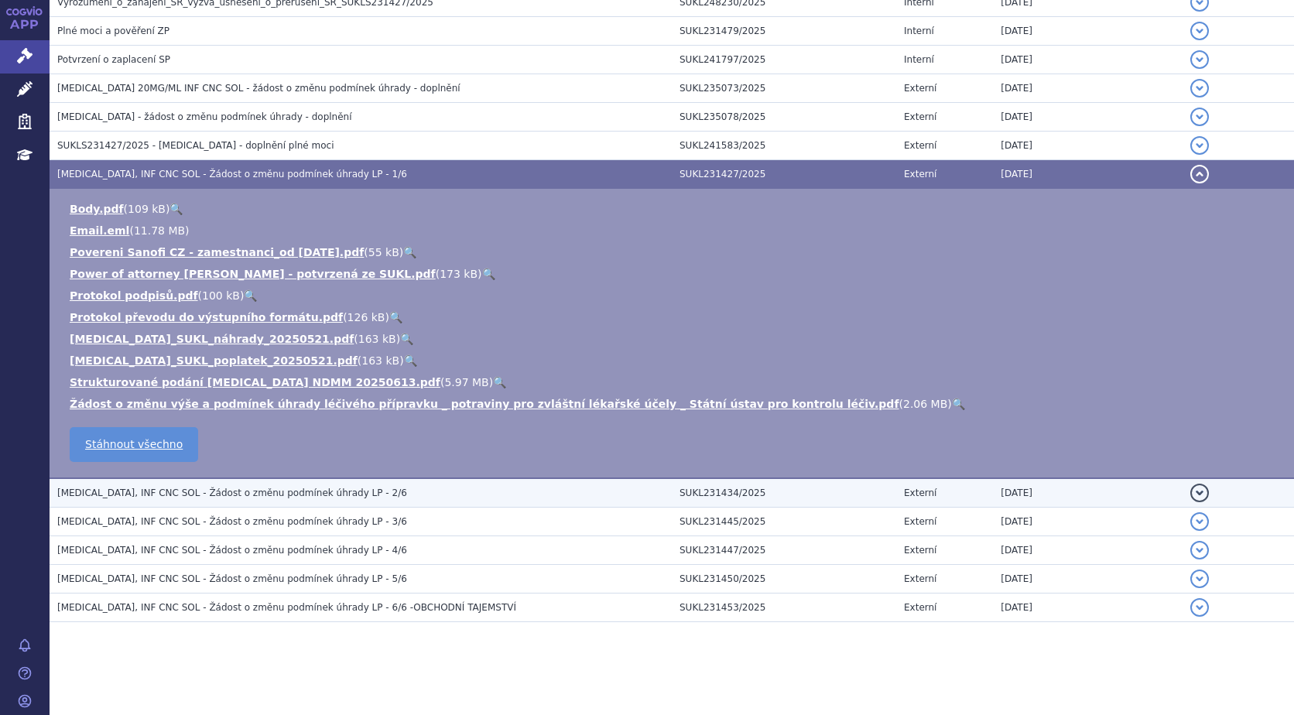
click at [326, 489] on span "[MEDICAL_DATA], INF CNC SOL - Žádost o změnu podmínek úhrady LP - 2/6" at bounding box center [232, 492] width 350 height 11
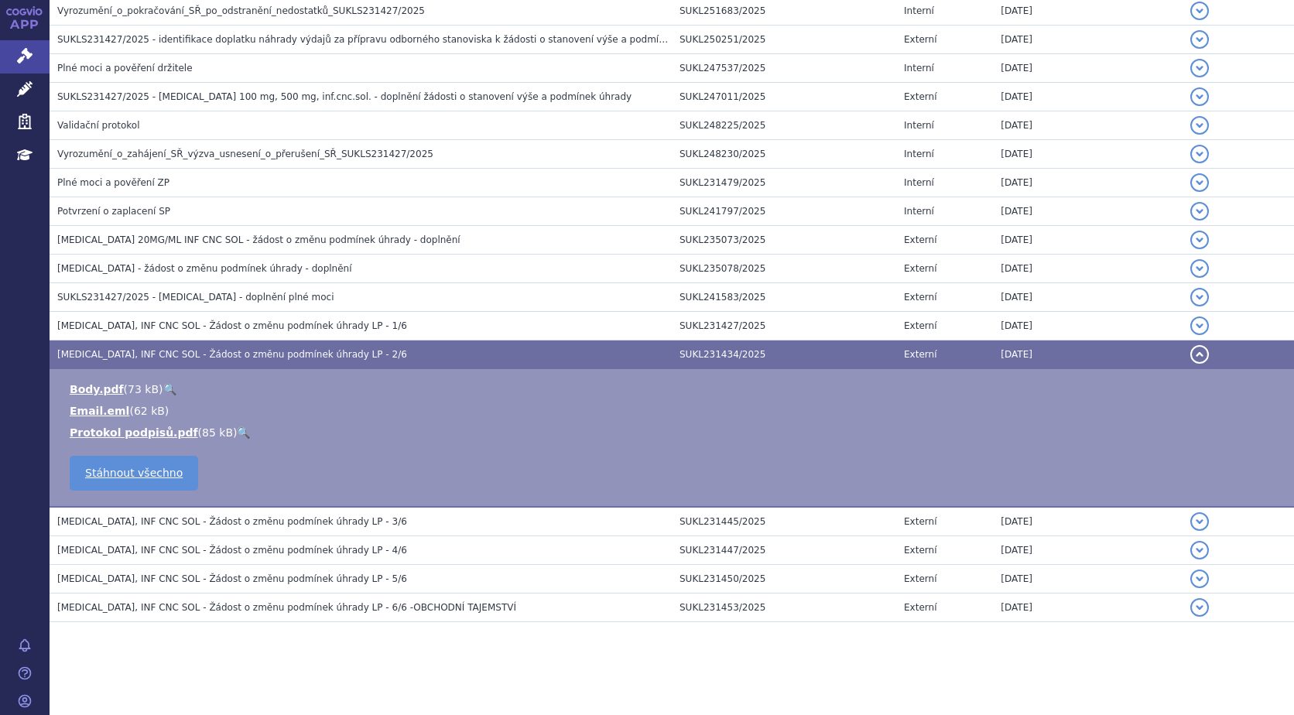
scroll to position [717, 0]
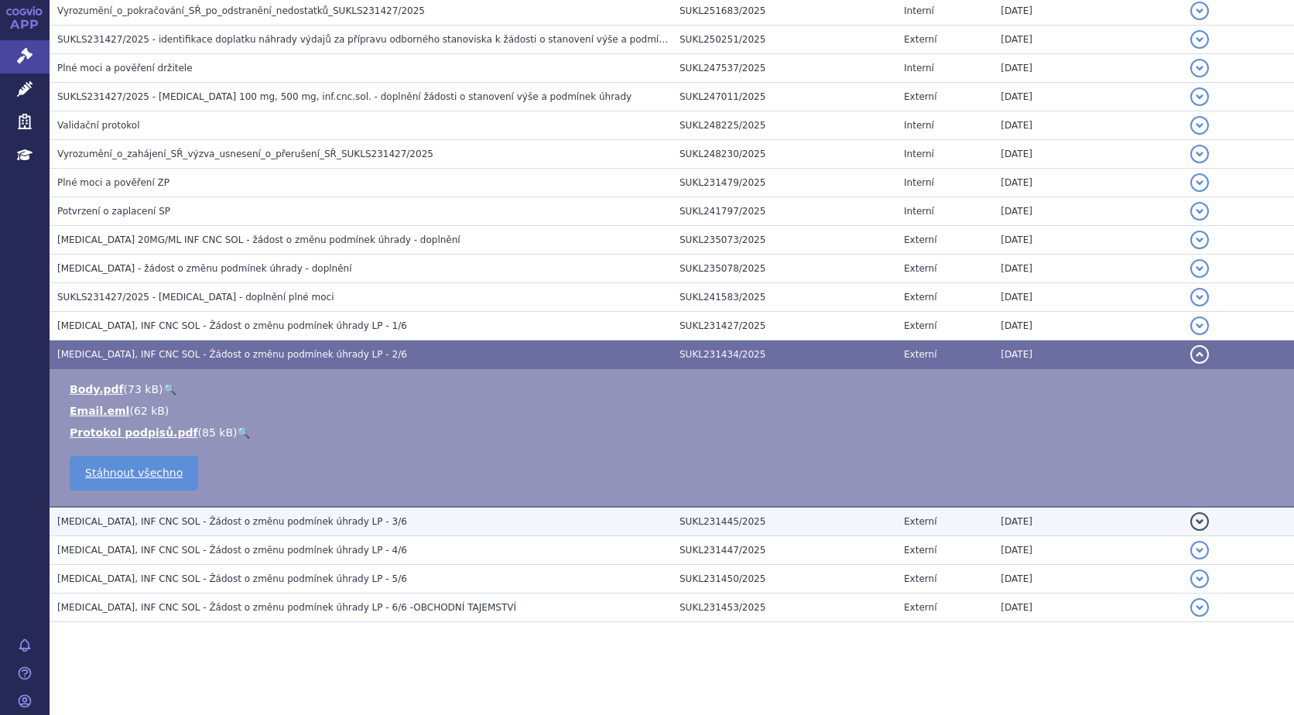
click at [320, 518] on span "[MEDICAL_DATA], INF CNC SOL - Žádost o změnu podmínek úhrady LP - 3/6" at bounding box center [232, 521] width 350 height 11
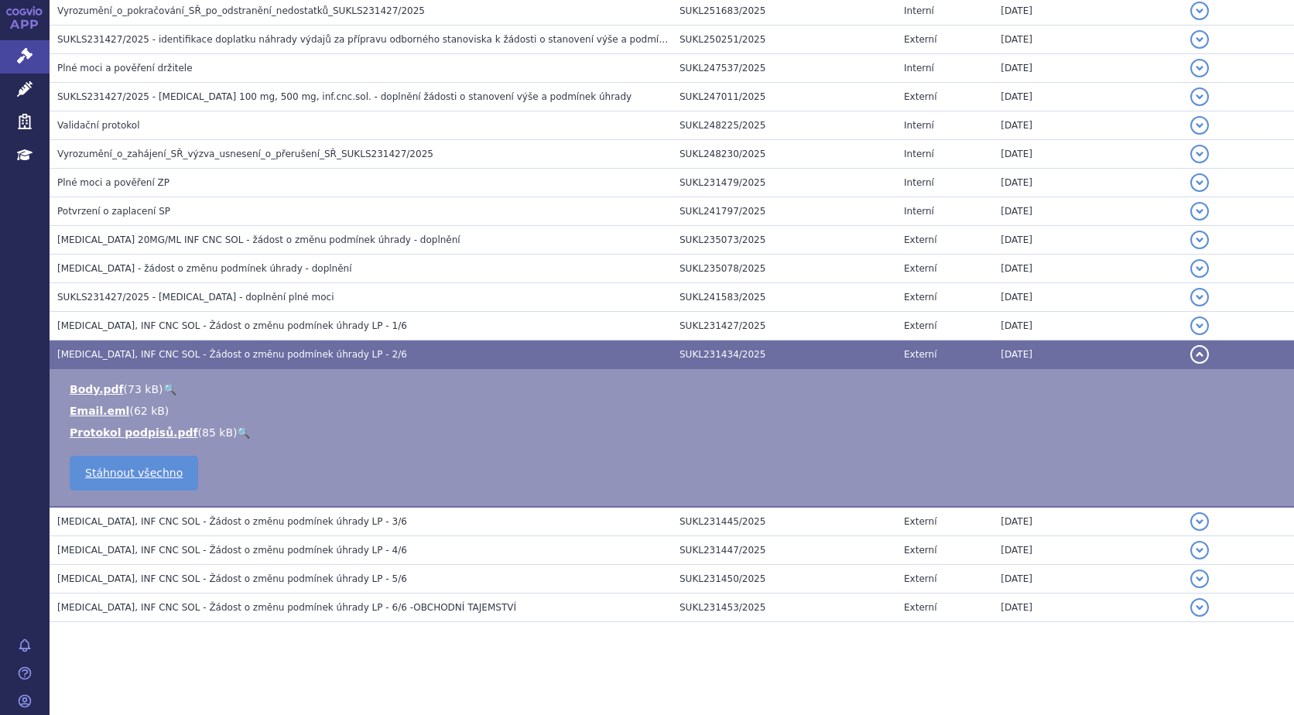
scroll to position [869, 0]
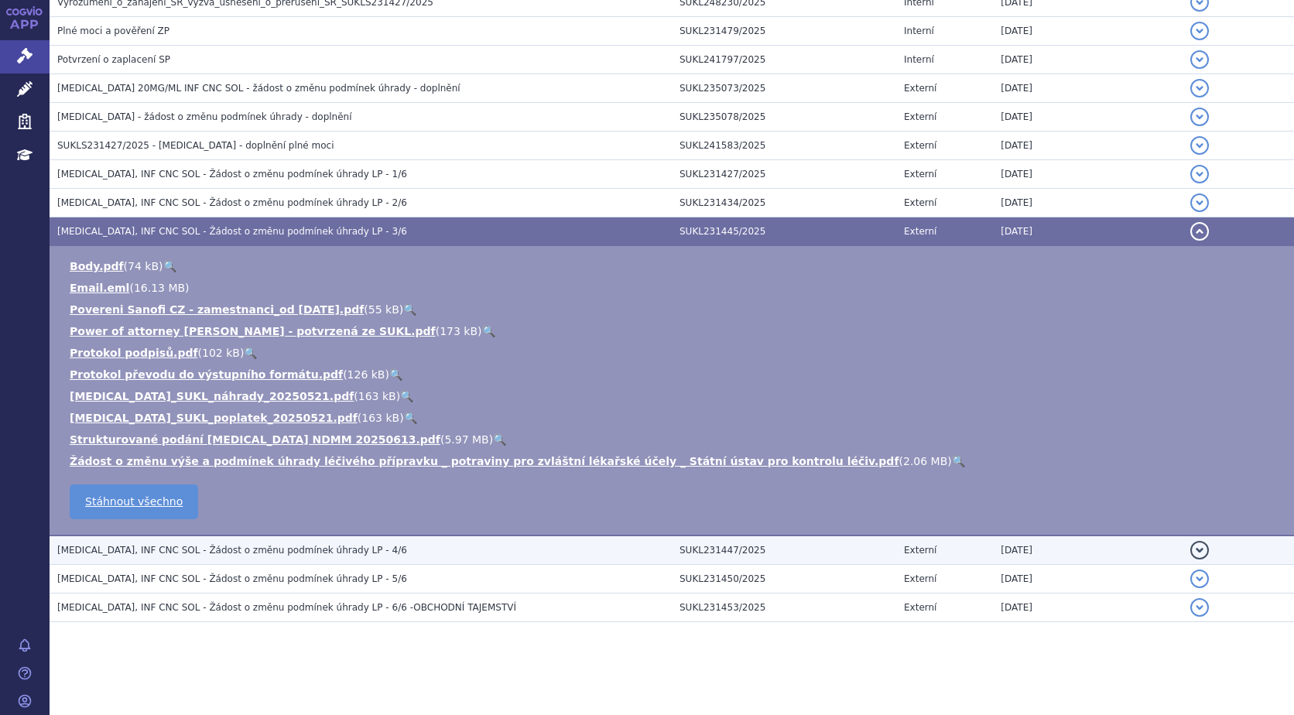
click at [258, 552] on span "[MEDICAL_DATA], INF CNC SOL - Žádost o změnu podmínek úhrady LP - 4/6" at bounding box center [232, 550] width 350 height 11
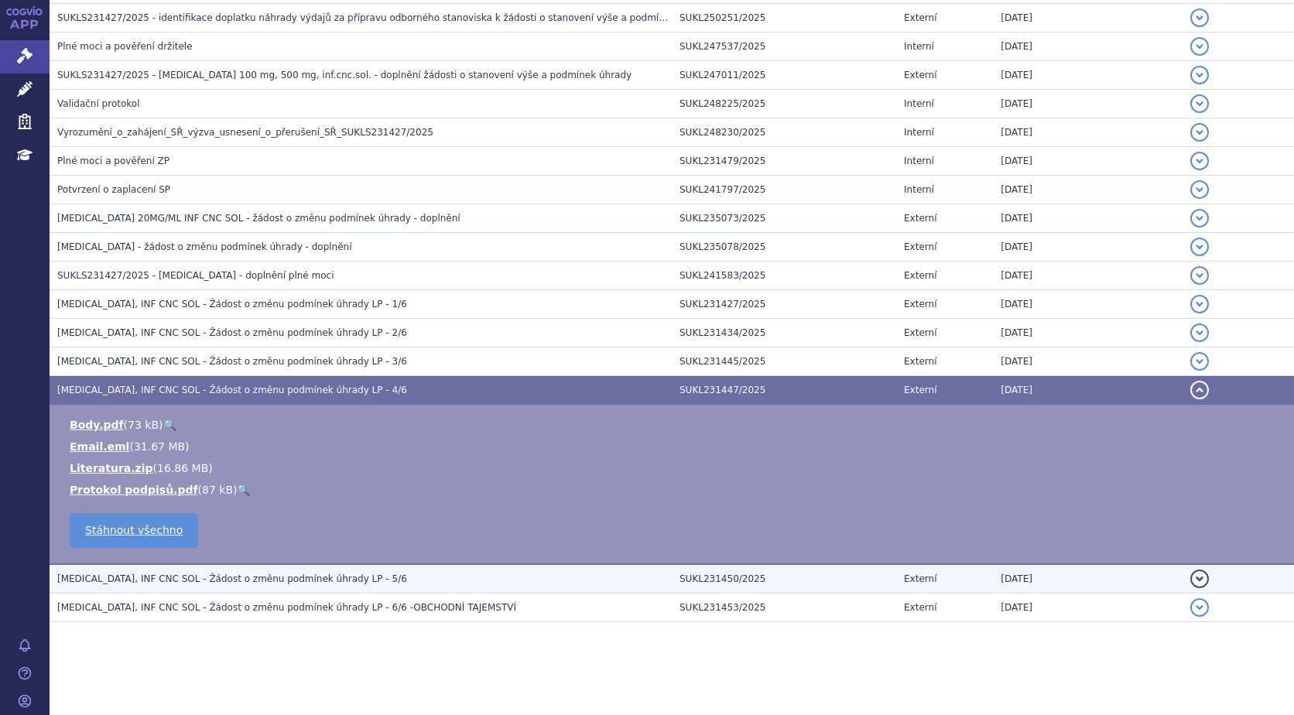
click at [261, 579] on span "[MEDICAL_DATA], INF CNC SOL - Žádost o změnu podmínek úhrady LP - 5/6" at bounding box center [232, 578] width 350 height 11
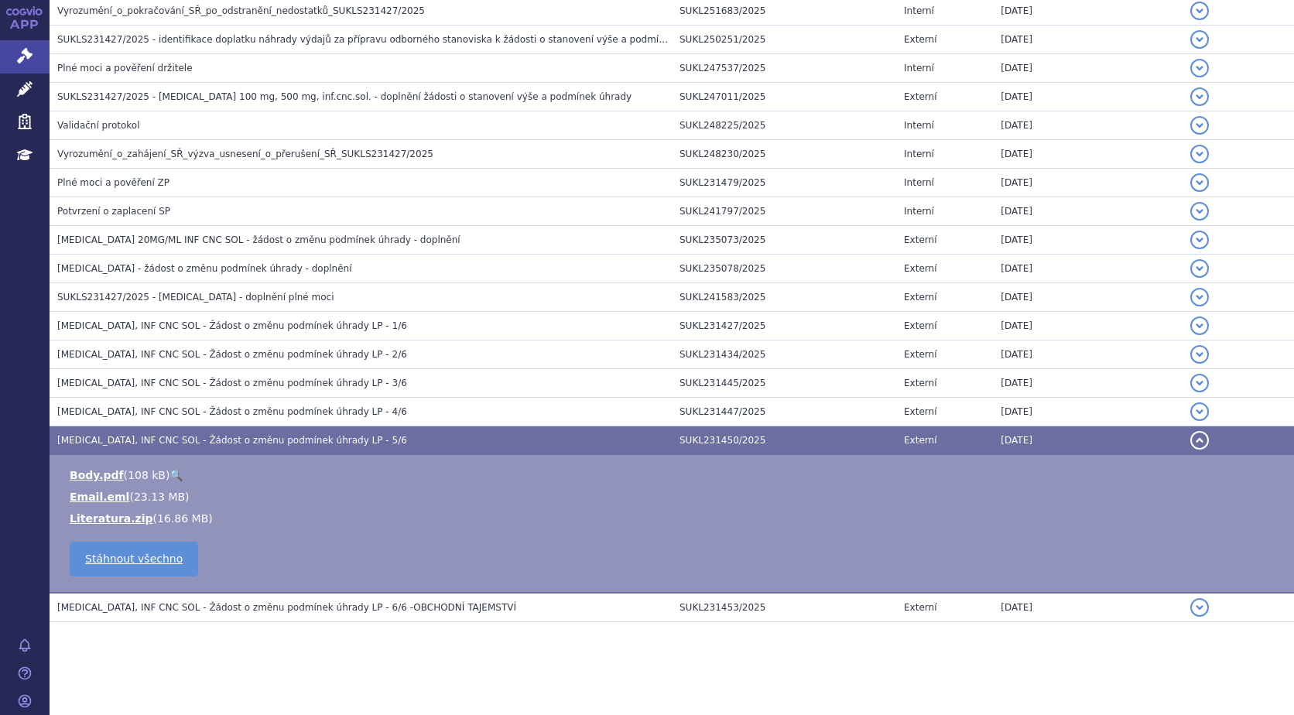
click at [263, 608] on span "[MEDICAL_DATA], INF CNC SOL - Žádost o změnu podmínek úhrady LP - 6/6 -OBCHODNÍ…" at bounding box center [286, 607] width 459 height 11
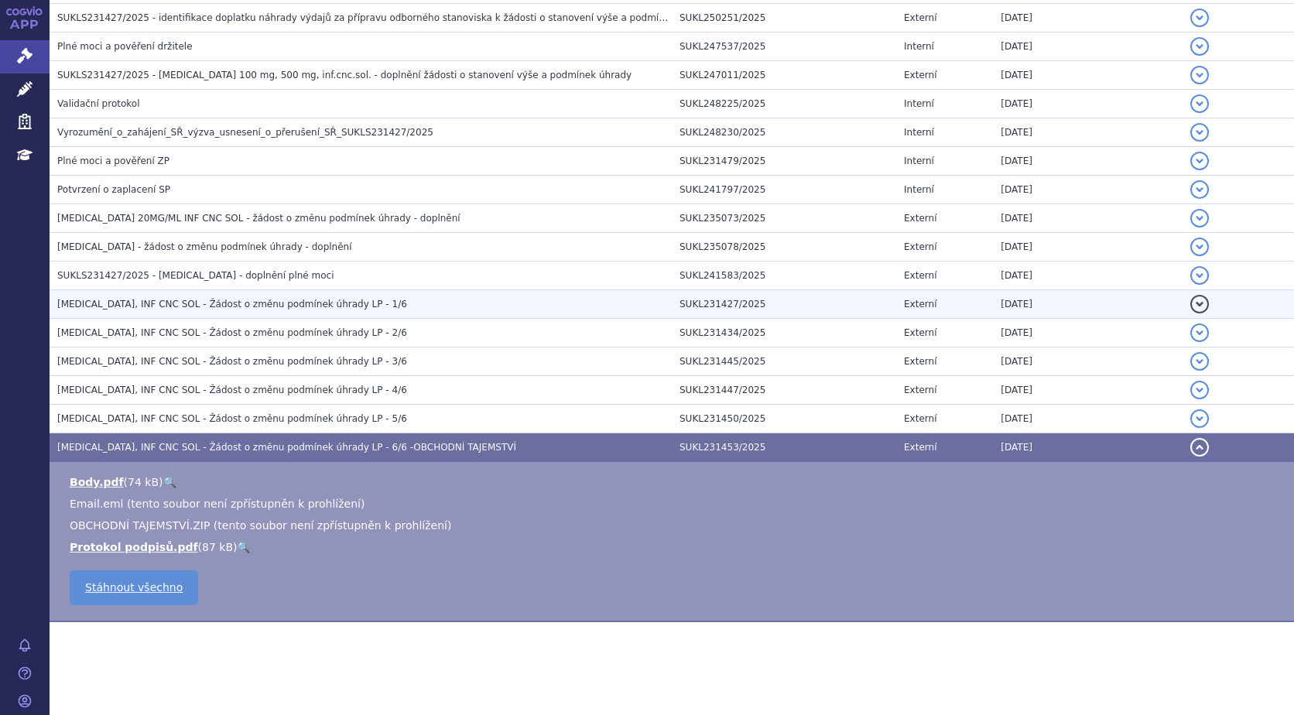
click at [207, 303] on span "[MEDICAL_DATA], INF CNC SOL - Žádost o změnu podmínek úhrady LP - 1/6" at bounding box center [232, 304] width 350 height 11
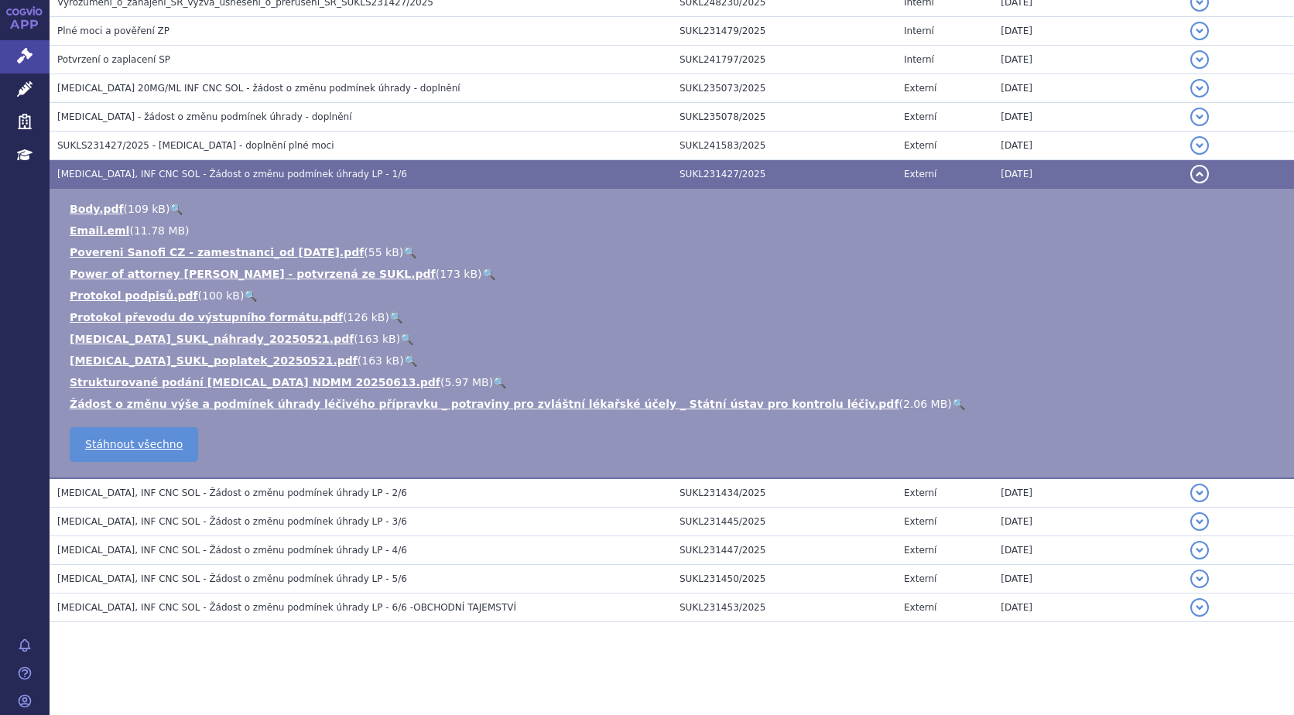
click at [493, 379] on link "🔍" at bounding box center [499, 382] width 13 height 12
